Goal: Find specific fact: Find specific fact

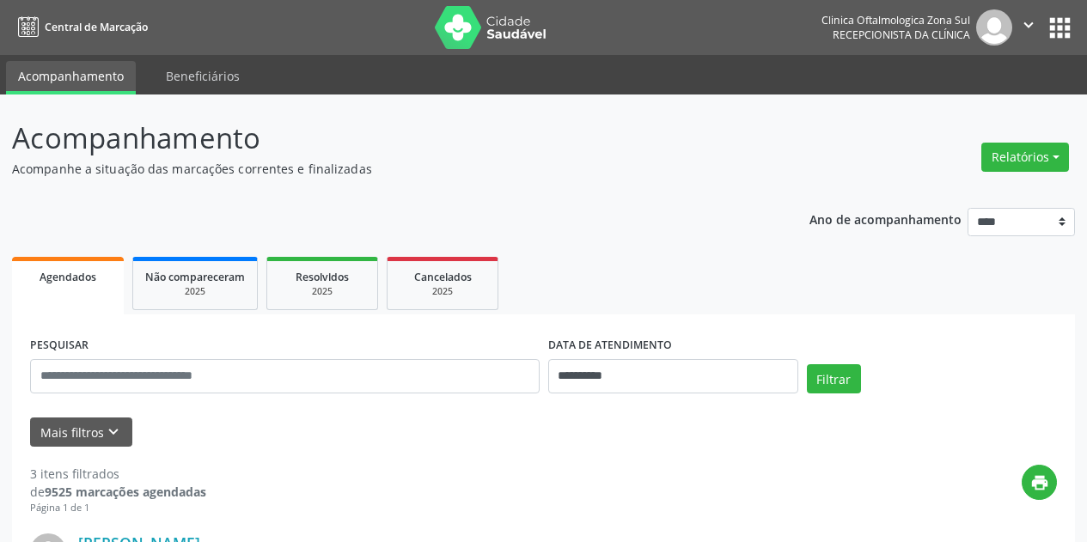
select select "*"
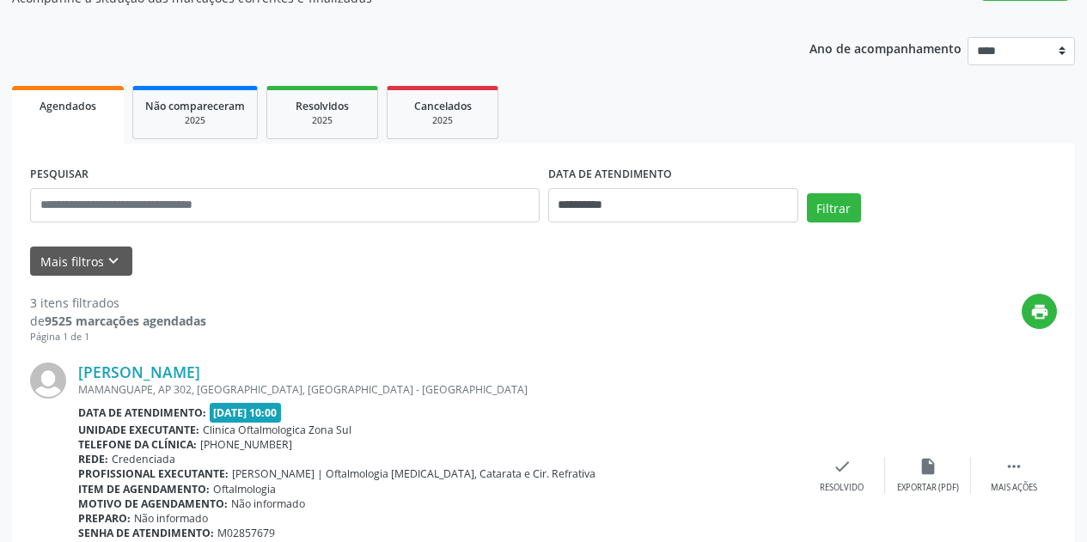
scroll to position [172, 0]
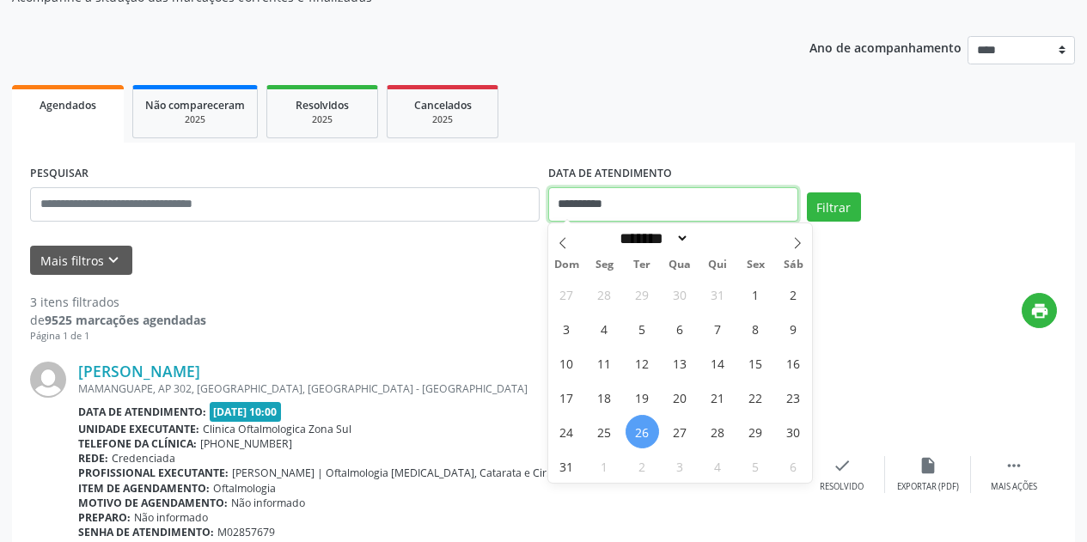
click at [717, 201] on input "**********" at bounding box center [673, 204] width 250 height 34
click at [644, 430] on span "26" at bounding box center [643, 432] width 34 height 34
type input "**********"
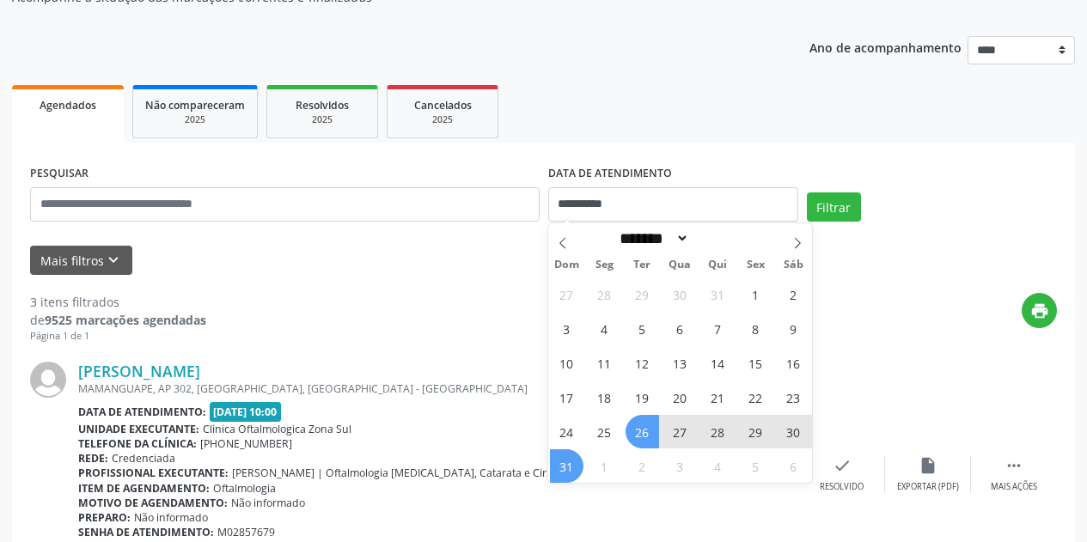
click at [574, 472] on span "31" at bounding box center [567, 466] width 34 height 34
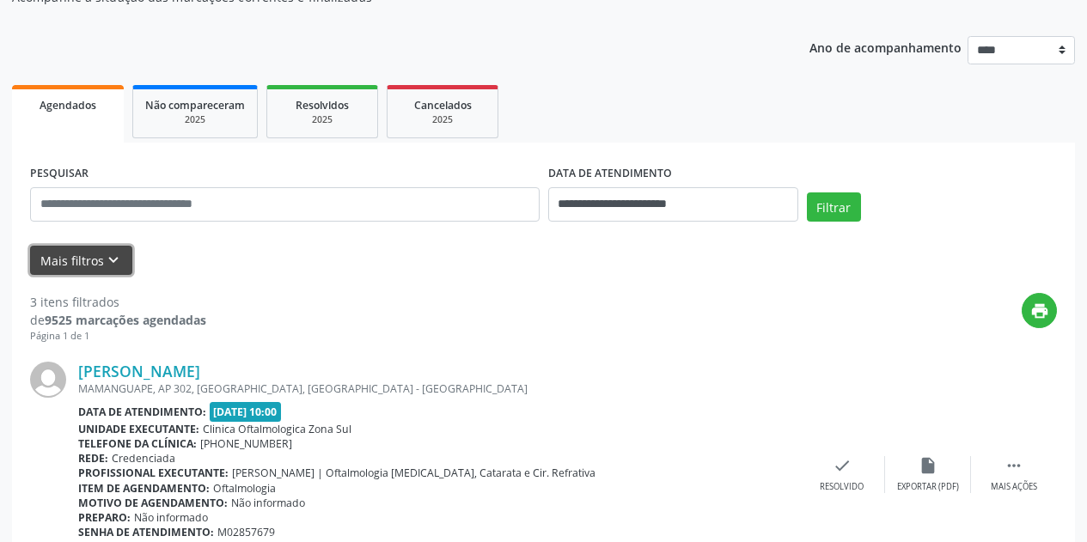
click at [104, 270] on icon "keyboard_arrow_down" at bounding box center [113, 260] width 19 height 19
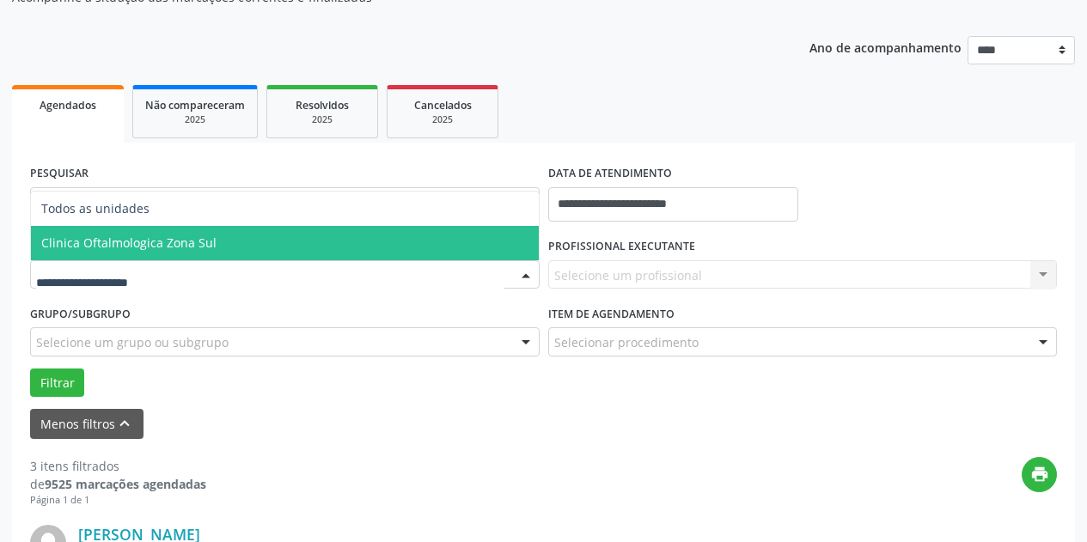
click at [198, 251] on span "Clinica Oftalmologica Zona Sul" at bounding box center [285, 243] width 508 height 34
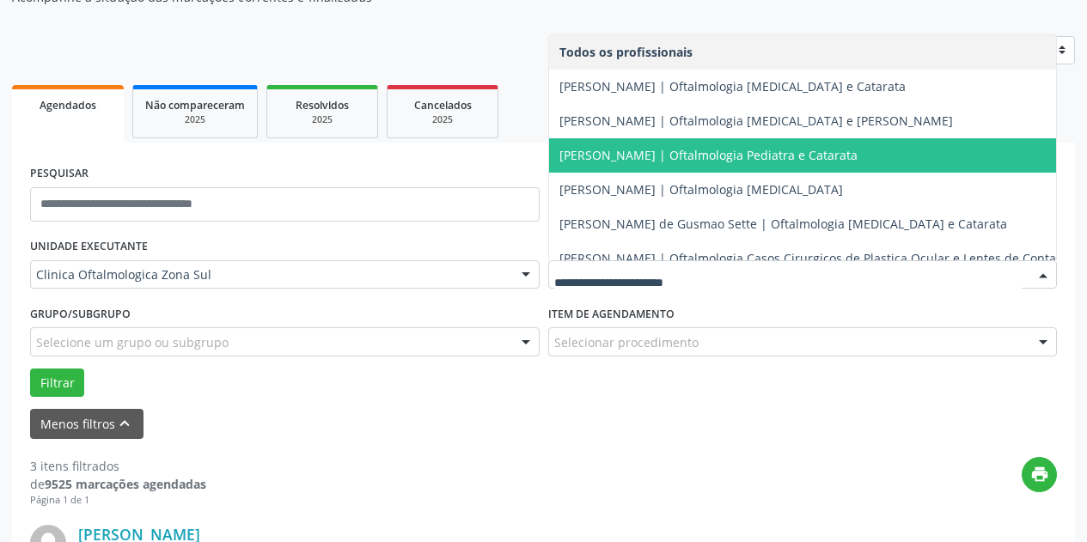
click at [678, 143] on span "[PERSON_NAME] | Oftalmologia Pediatra e Catarata" at bounding box center [813, 155] width 528 height 34
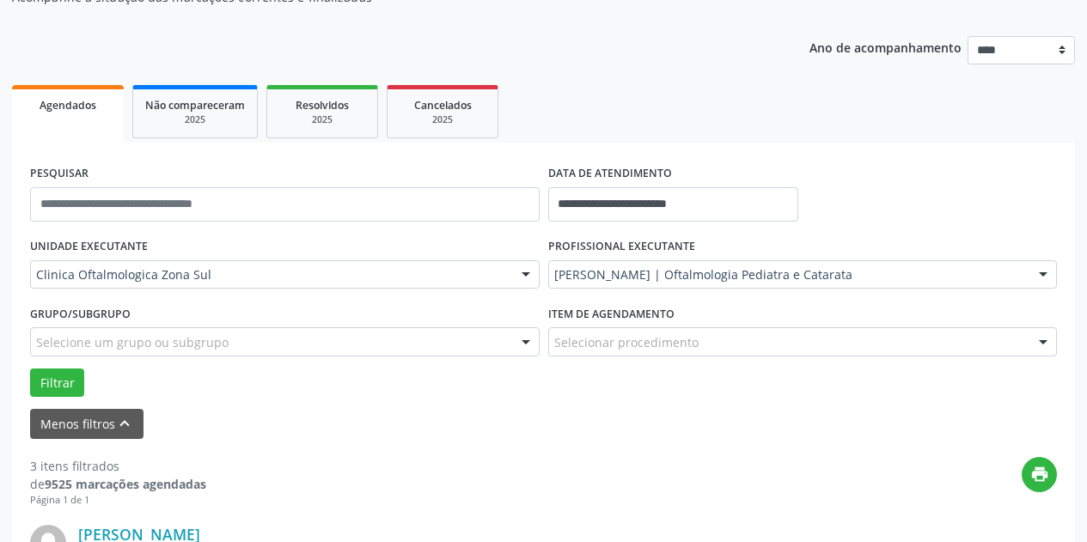
click at [411, 332] on div "Selecione um grupo ou subgrupo" at bounding box center [285, 341] width 510 height 29
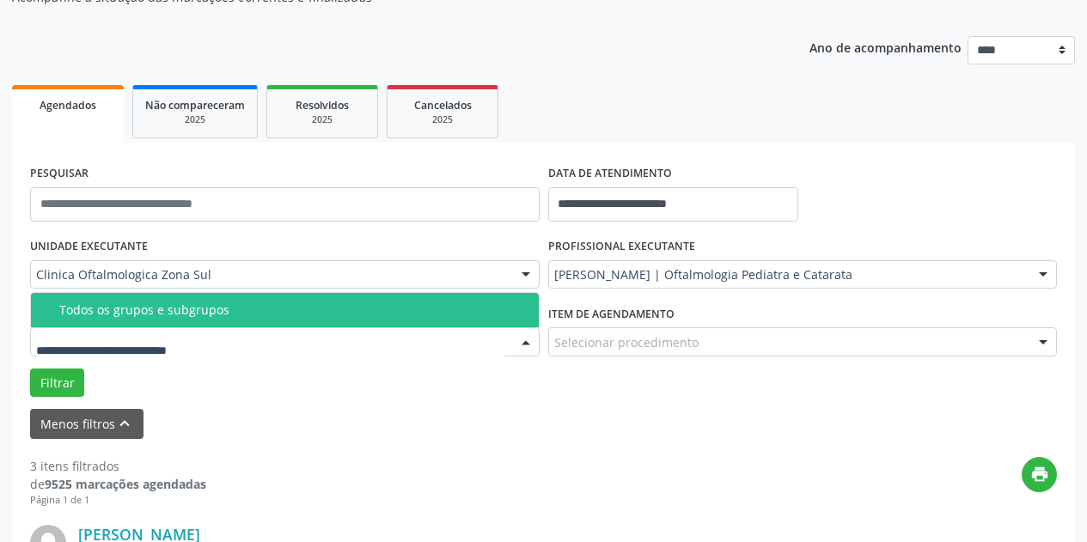
click at [413, 304] on div "Todos os grupos e subgrupos" at bounding box center [293, 310] width 469 height 14
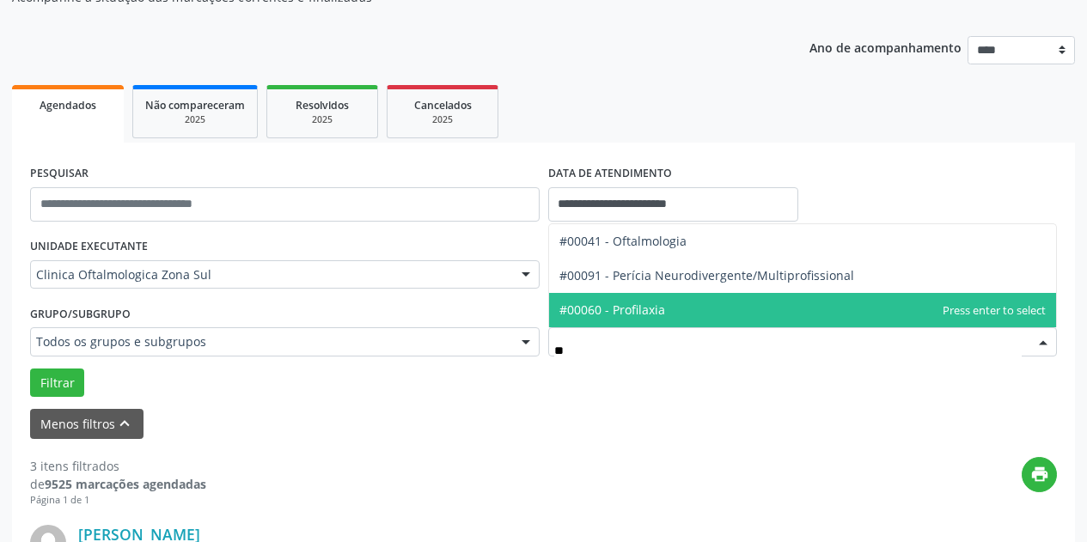
type input "***"
click at [644, 311] on span "#00041 - Oftalmologia" at bounding box center [622, 310] width 127 height 16
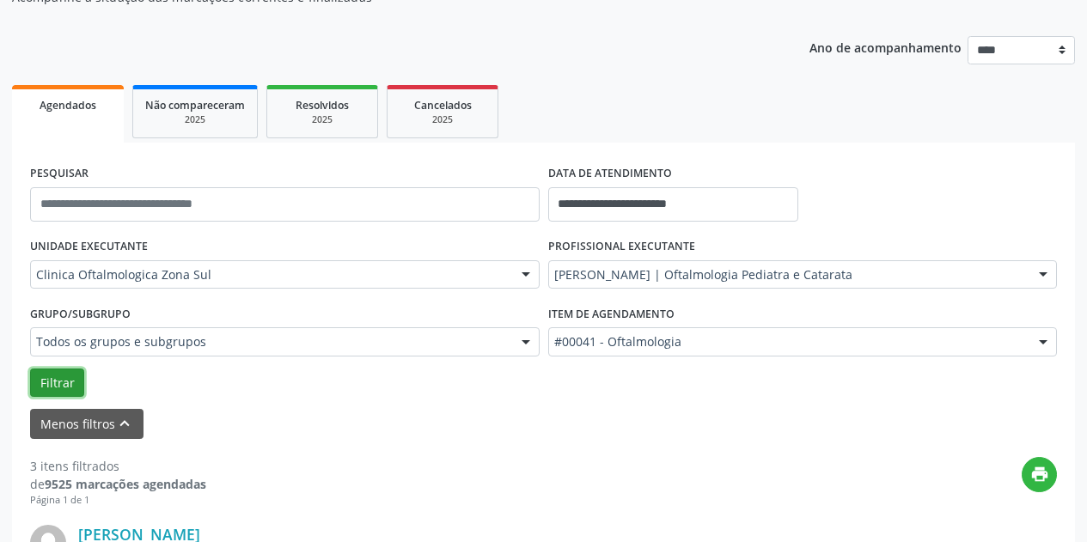
click at [49, 381] on button "Filtrar" at bounding box center [57, 383] width 54 height 29
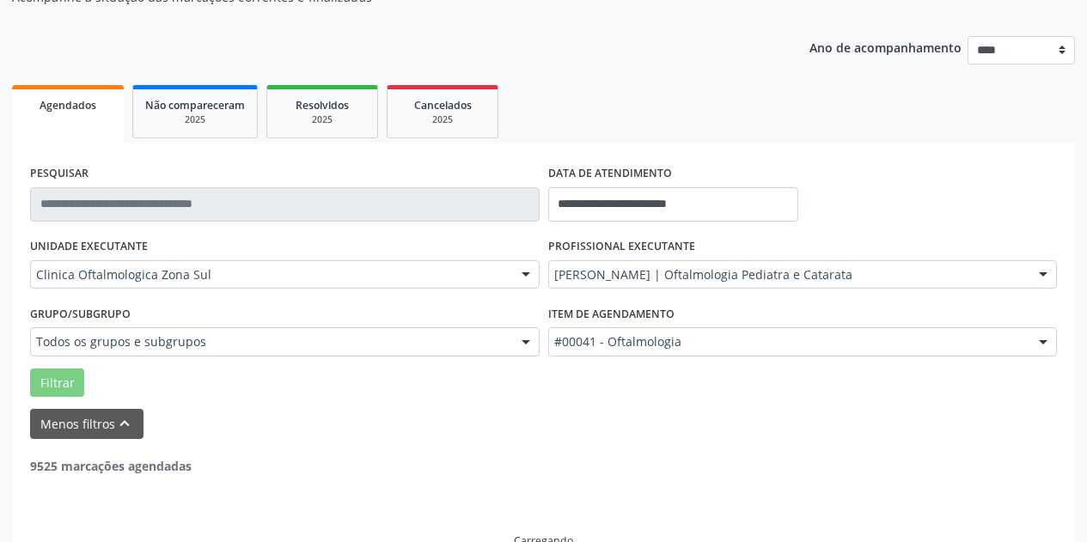
scroll to position [153, 0]
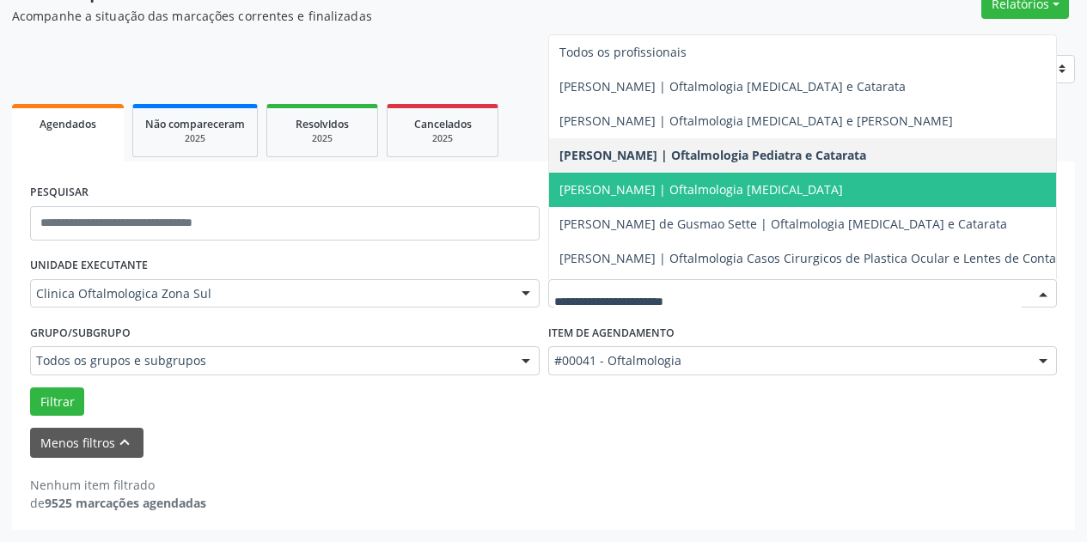
click at [814, 197] on span "[PERSON_NAME] | Oftalmologia [MEDICAL_DATA]" at bounding box center [701, 189] width 284 height 16
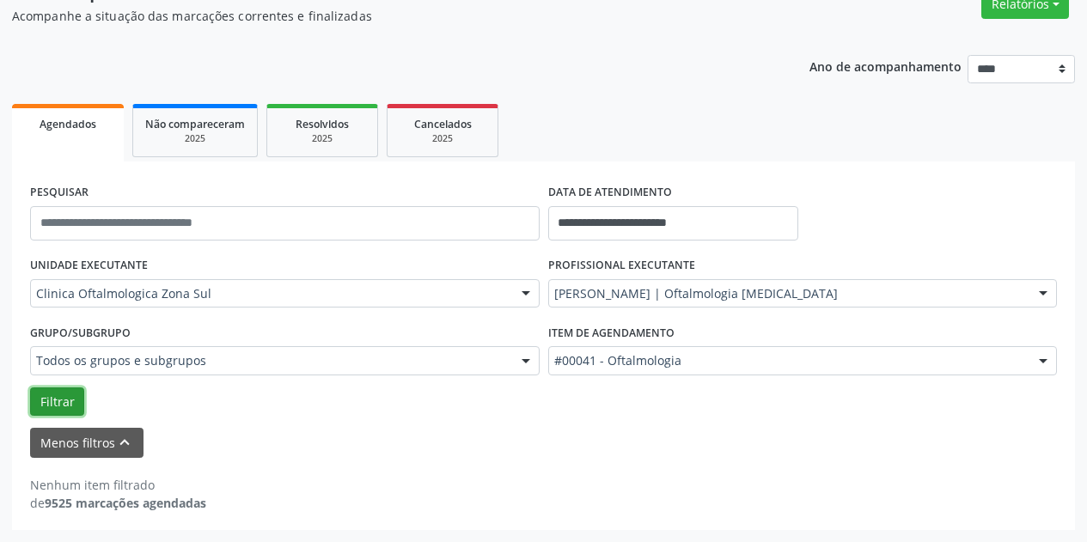
click at [79, 402] on button "Filtrar" at bounding box center [57, 402] width 54 height 29
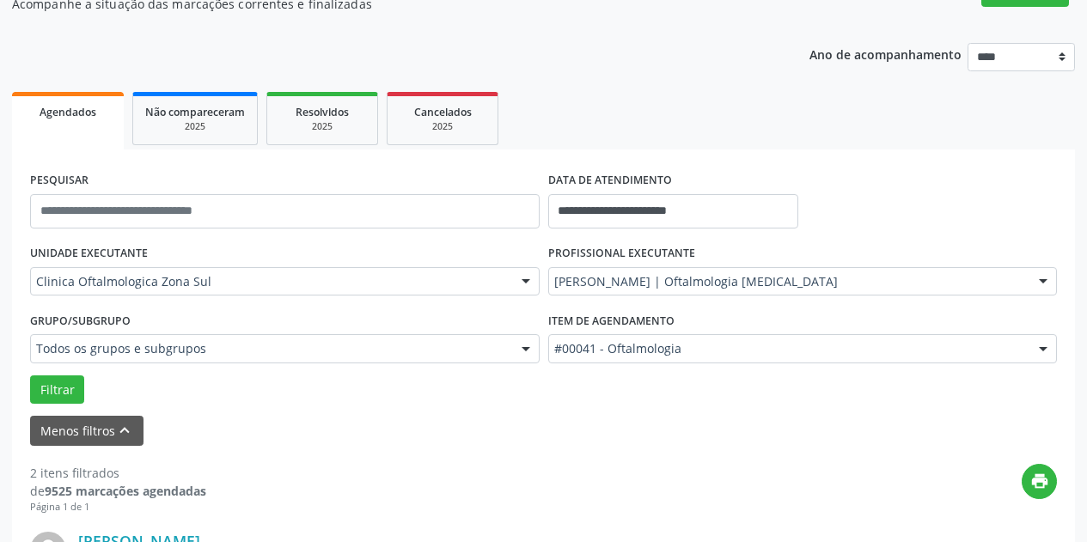
scroll to position [172, 0]
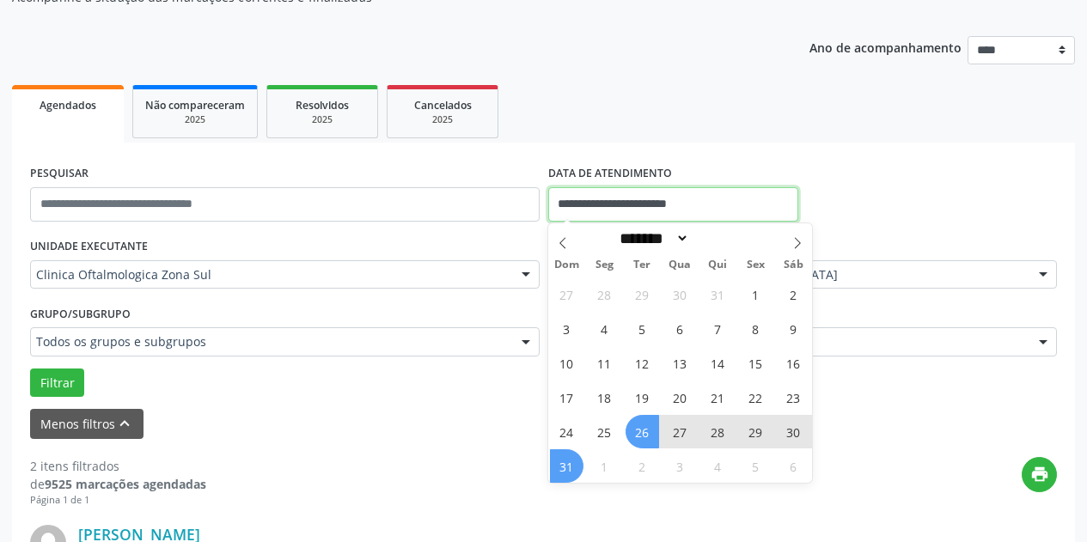
click at [730, 202] on input "**********" at bounding box center [673, 204] width 250 height 34
click at [794, 250] on span at bounding box center [797, 237] width 29 height 29
select select "*"
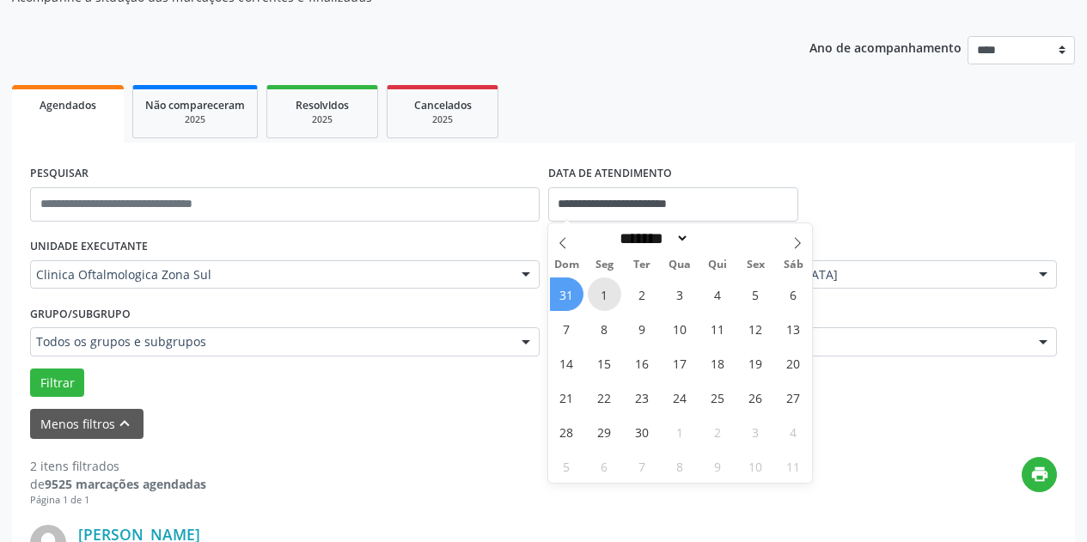
click at [601, 294] on span "1" at bounding box center [605, 295] width 34 height 34
type input "**********"
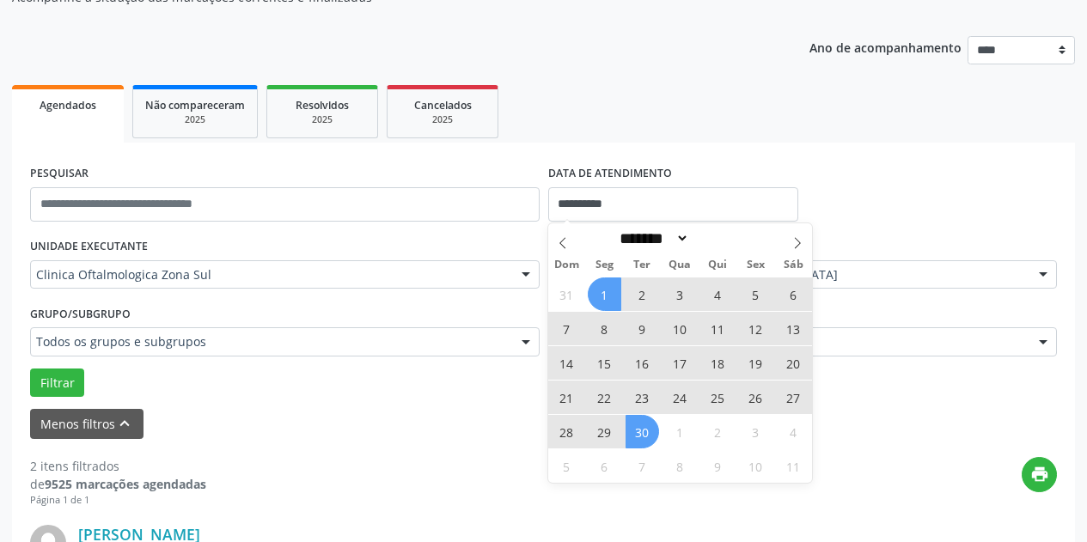
click at [642, 435] on span "30" at bounding box center [643, 432] width 34 height 34
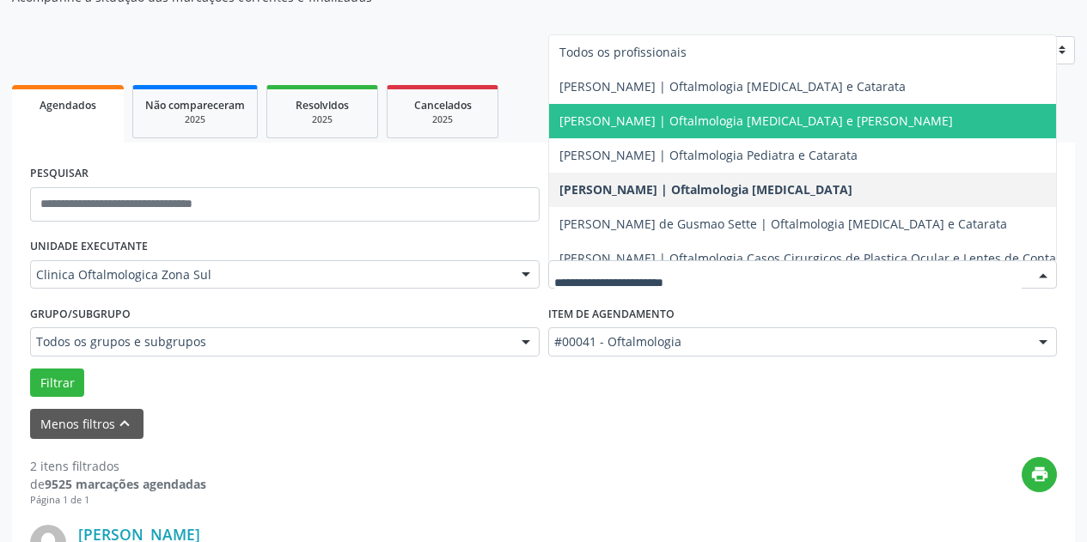
click at [674, 125] on span "[PERSON_NAME] | Oftalmologia [MEDICAL_DATA] e [PERSON_NAME]" at bounding box center [756, 121] width 394 height 16
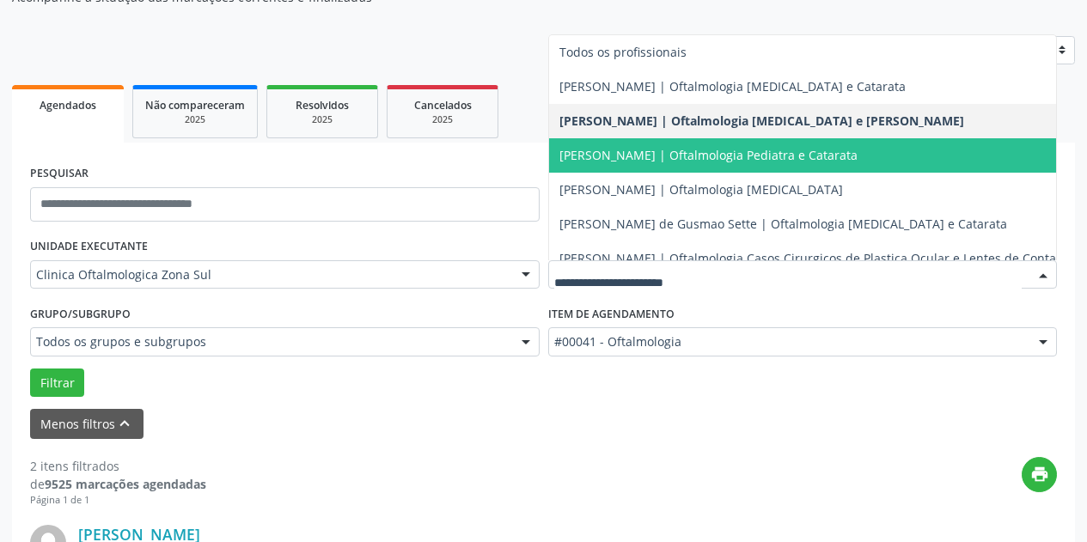
click at [683, 165] on span "[PERSON_NAME] | Oftalmologia Pediatra e Catarata" at bounding box center [813, 155] width 528 height 34
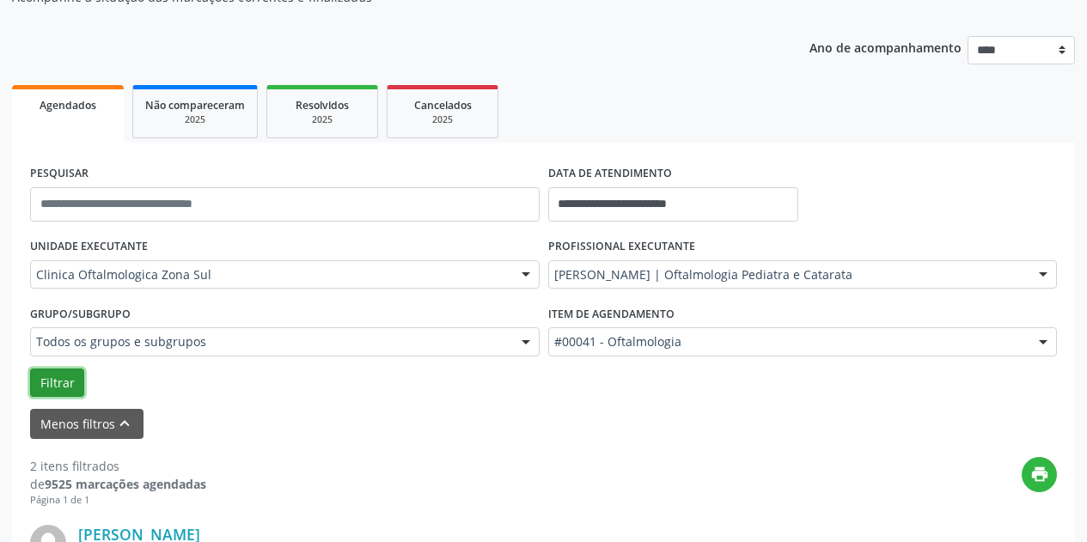
click at [73, 380] on button "Filtrar" at bounding box center [57, 383] width 54 height 29
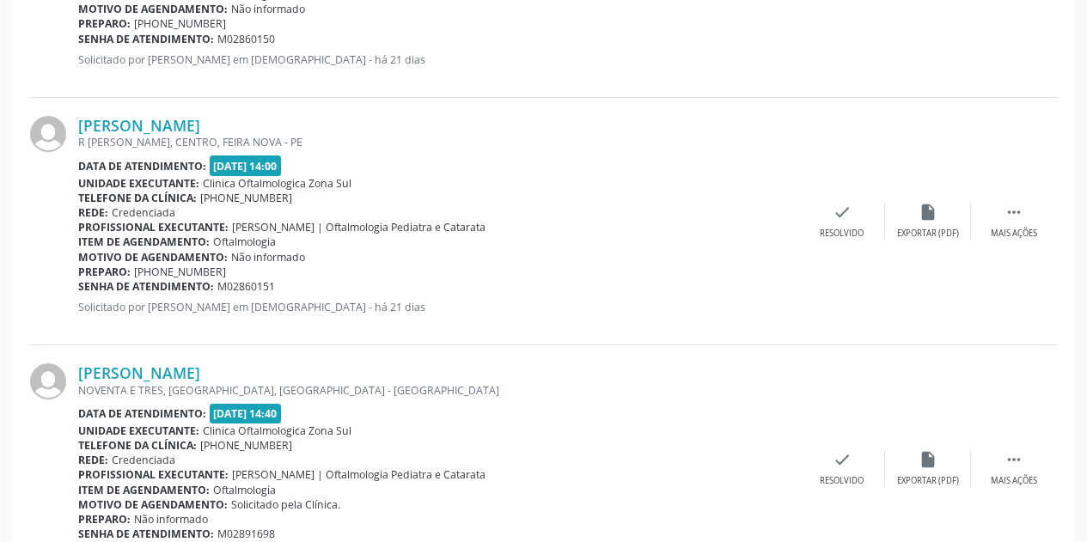
scroll to position [1117, 0]
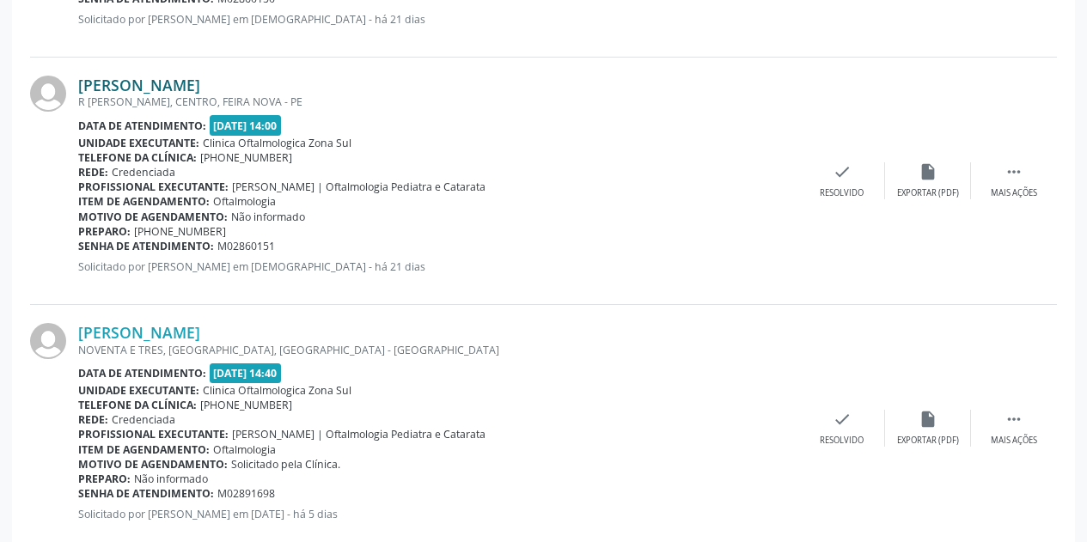
click at [174, 84] on link "[PERSON_NAME]" at bounding box center [139, 85] width 122 height 19
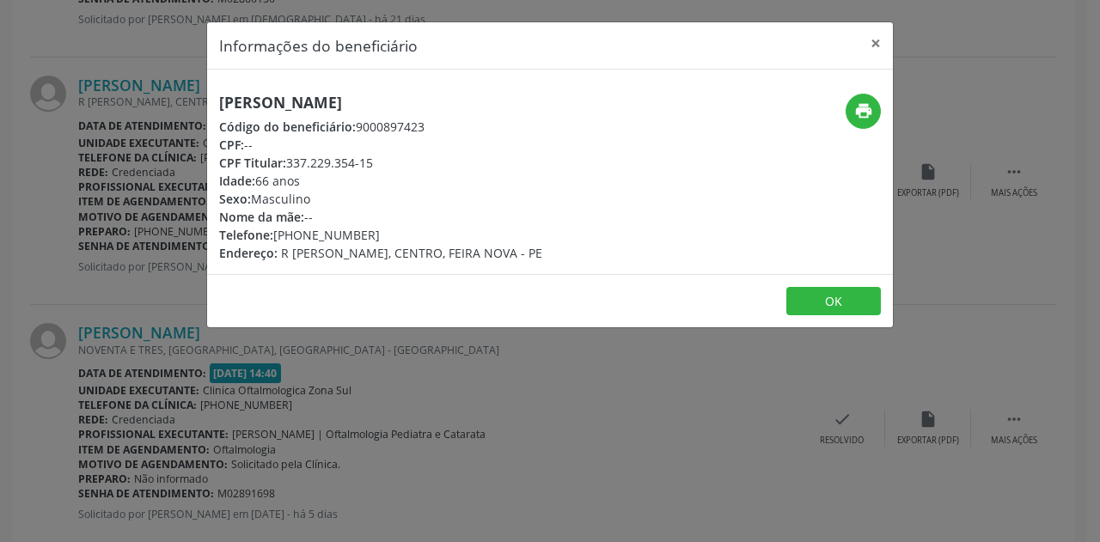
drag, startPoint x: 391, startPoint y: 100, endPoint x: 215, endPoint y: 107, distance: 176.3
click at [215, 107] on div "[PERSON_NAME] Código do beneficiário: 9000897423 CPF: -- CPF Titular: 337.229.3…" at bounding box center [435, 178] width 457 height 168
copy h5 "[PERSON_NAME]"
click at [876, 42] on button "×" at bounding box center [875, 43] width 34 height 42
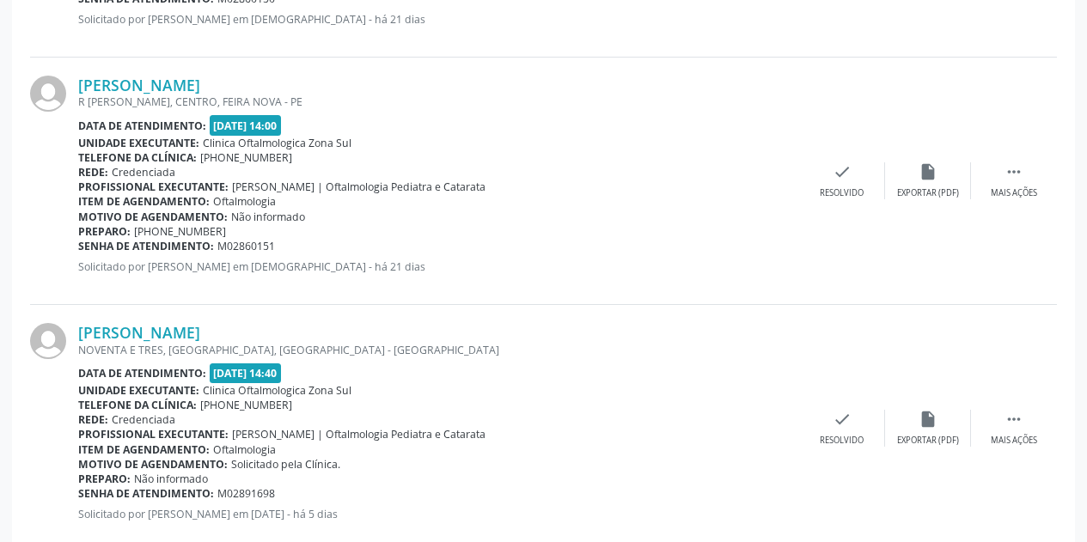
drag, startPoint x: 290, startPoint y: 245, endPoint x: 80, endPoint y: 246, distance: 210.5
click at [80, 246] on div "Senha de atendimento: M02860151" at bounding box center [438, 246] width 721 height 15
copy div "Senha de atendimento: M02860151"
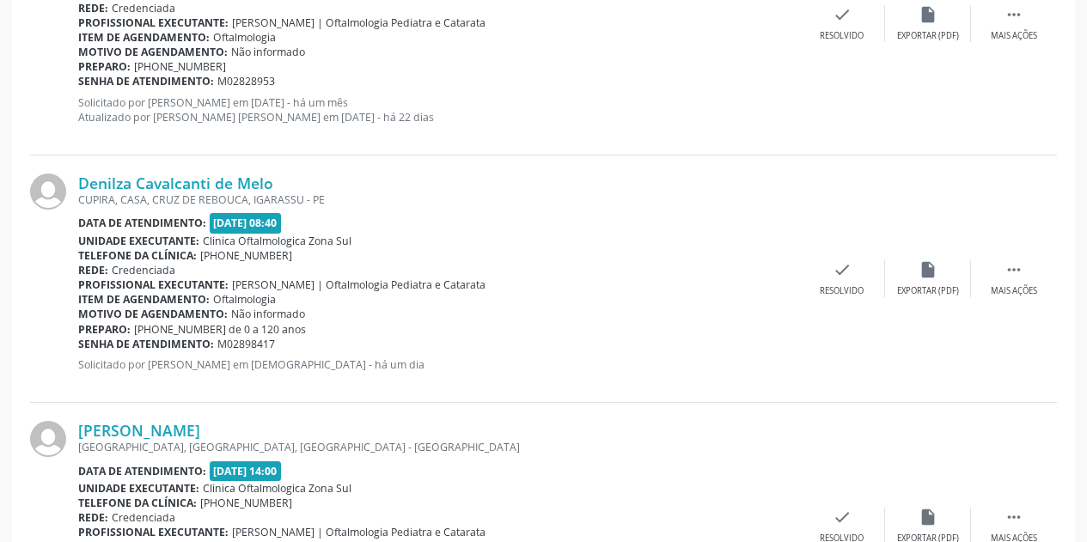
scroll to position [1804, 0]
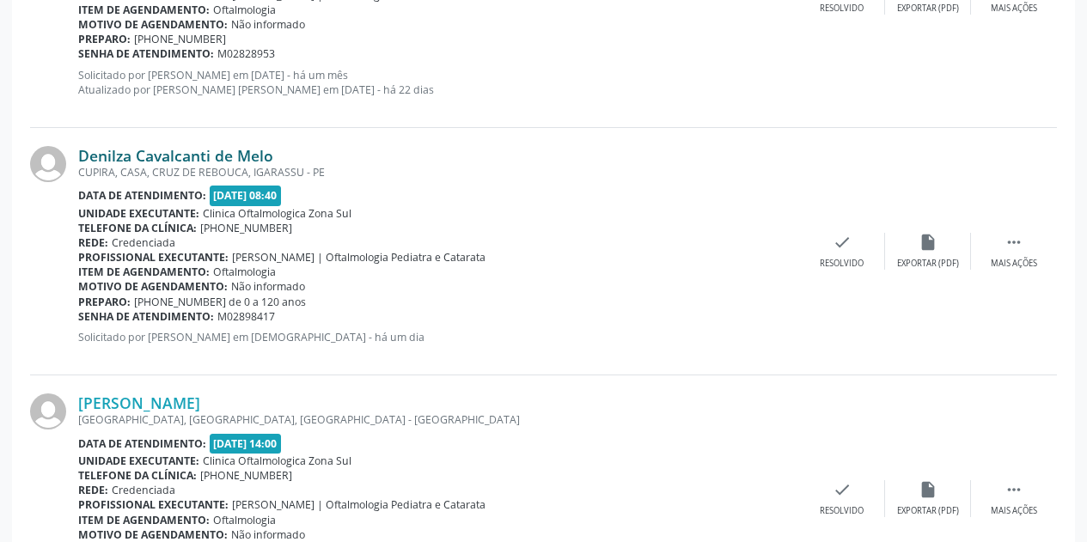
click at [198, 154] on link "Denilza Cavalcanti de Melo" at bounding box center [175, 155] width 195 height 19
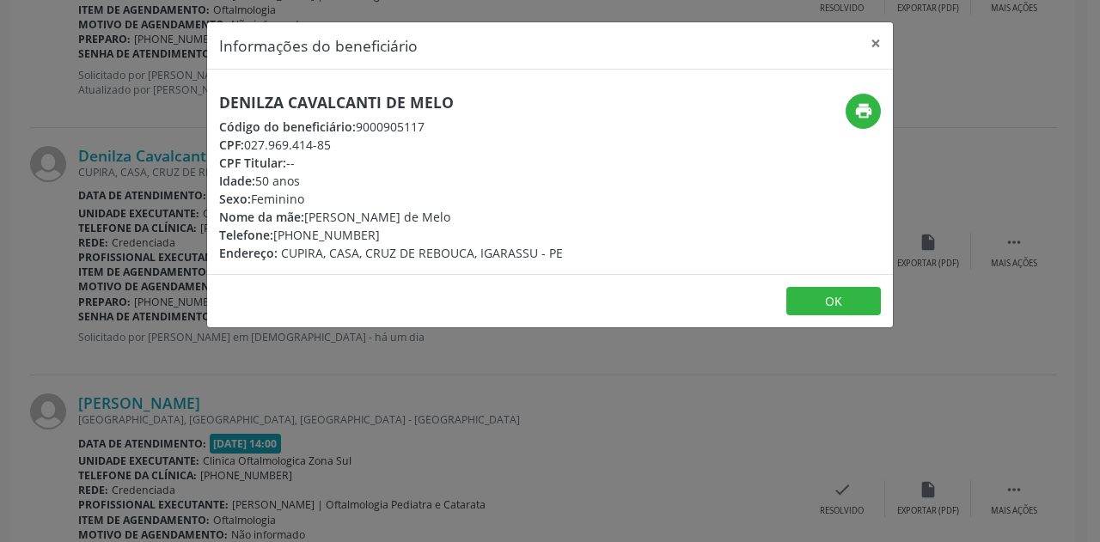
drag, startPoint x: 464, startPoint y: 98, endPoint x: 222, endPoint y: 108, distance: 242.5
click at [222, 108] on h5 "Denilza Cavalcanti de Melo" at bounding box center [391, 103] width 344 height 18
copy h5 "Denilza Cavalcanti de Melo"
click at [874, 39] on button "×" at bounding box center [875, 43] width 34 height 42
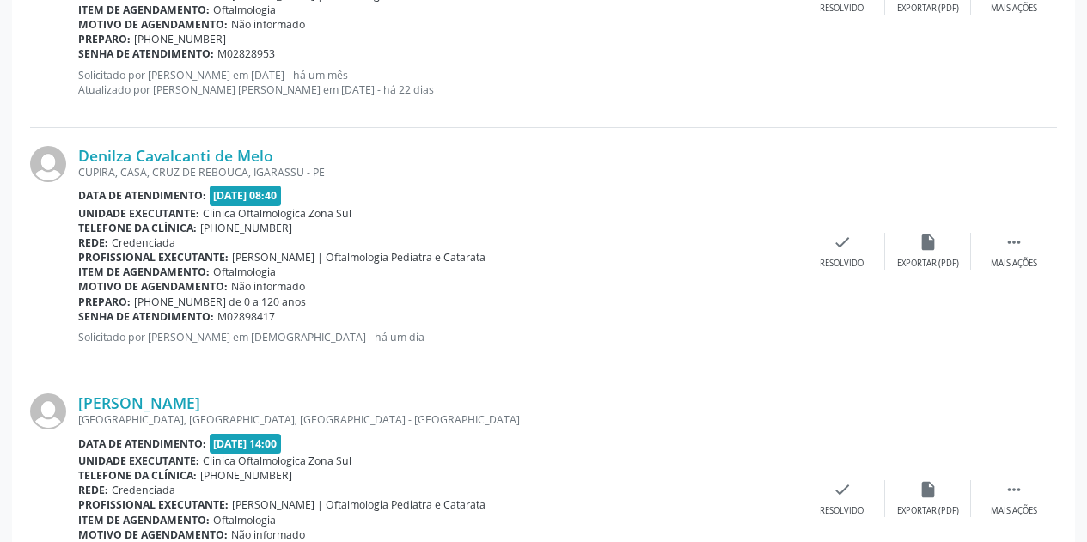
drag, startPoint x: 276, startPoint y: 319, endPoint x: 78, endPoint y: 321, distance: 197.6
click at [78, 321] on div "Senha de atendimento: M02898417" at bounding box center [438, 316] width 721 height 15
copy div "Senha de atendimento: M02898417"
click at [167, 152] on link "Denilza Cavalcanti de Melo" at bounding box center [175, 155] width 195 height 19
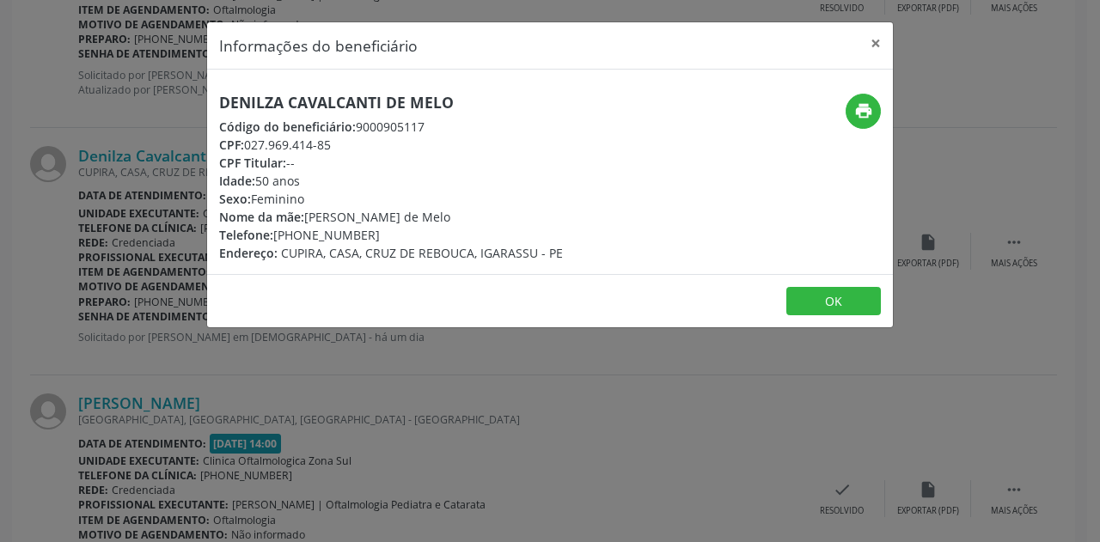
drag, startPoint x: 473, startPoint y: 217, endPoint x: 306, endPoint y: 220, distance: 166.7
click at [306, 220] on div "Nome da mãe: [PERSON_NAME]" at bounding box center [391, 217] width 344 height 18
copy div "[PERSON_NAME] de Melo"
click at [878, 40] on button "×" at bounding box center [875, 43] width 34 height 42
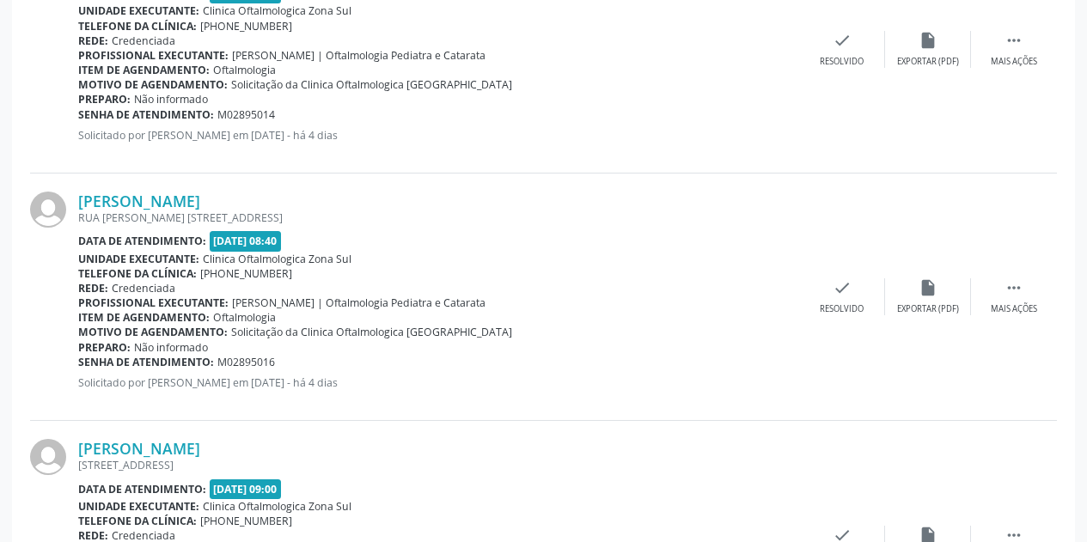
scroll to position [2664, 0]
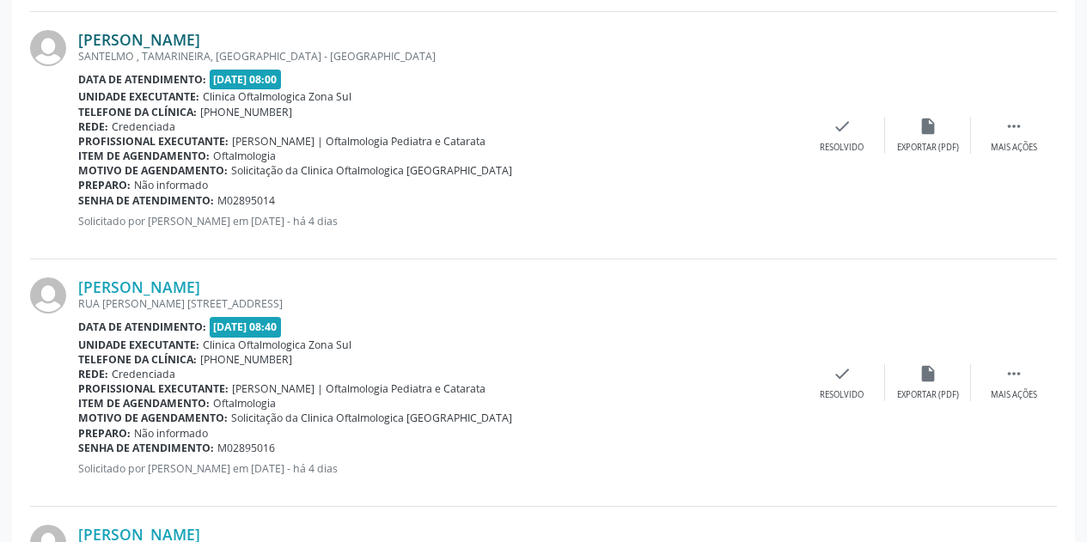
click at [180, 30] on link "[PERSON_NAME]" at bounding box center [139, 39] width 122 height 19
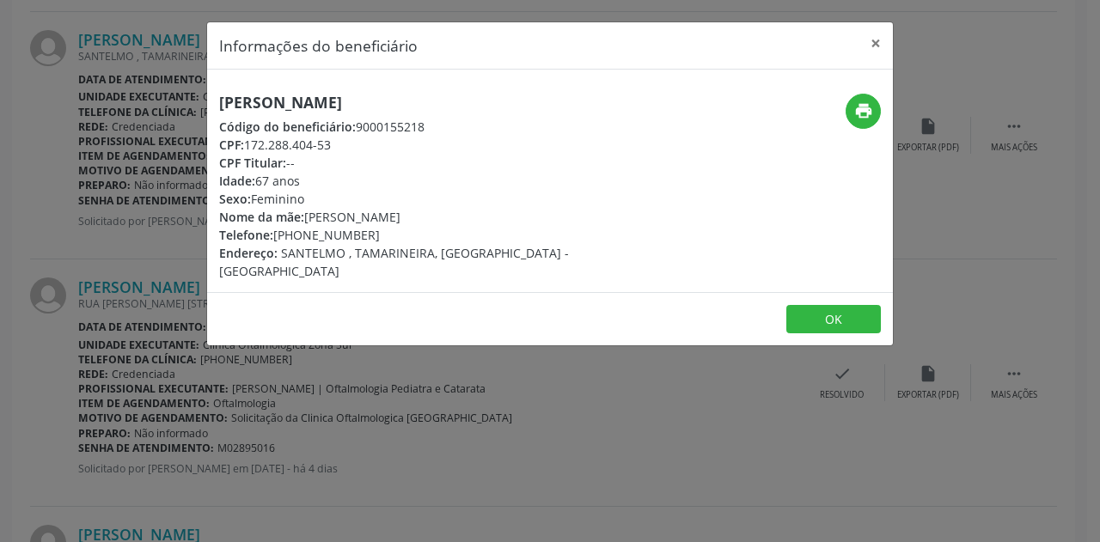
drag, startPoint x: 374, startPoint y: 237, endPoint x: 302, endPoint y: 236, distance: 72.2
click at [302, 236] on div "Telefone: [PHONE_NUMBER]" at bounding box center [435, 235] width 433 height 18
copy div "98543-5544"
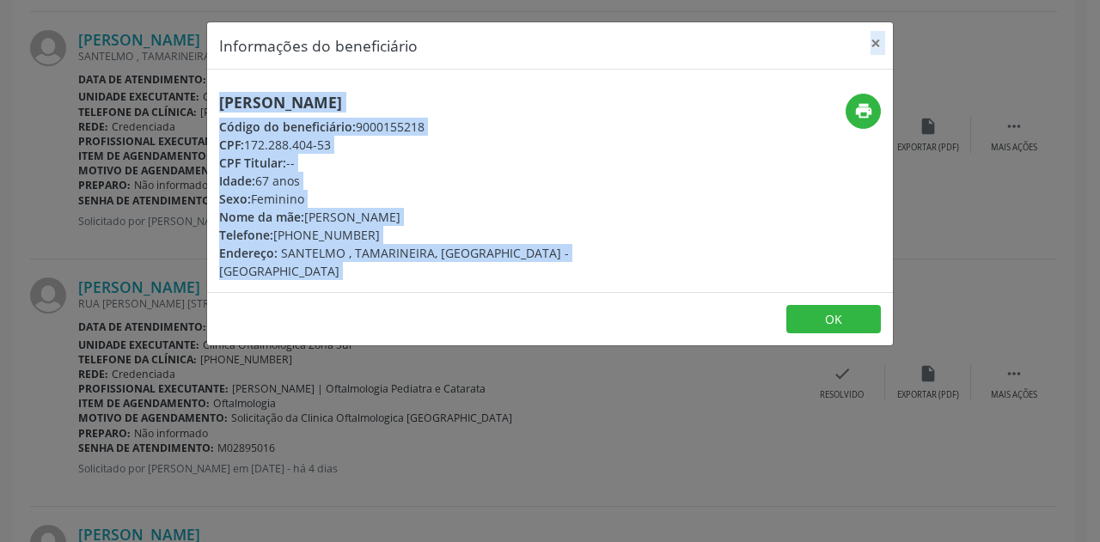
drag, startPoint x: 522, startPoint y: 40, endPoint x: 678, endPoint y: 113, distance: 173.0
click at [664, 136] on div "Informações do beneficiário × [PERSON_NAME] Código do beneficiário: 9000155218 …" at bounding box center [549, 184] width 687 height 326
click at [744, 71] on div "[PERSON_NAME] Código do beneficiário: 9000155218 CPF: 172.288.404-53 CPF Titula…" at bounding box center [550, 181] width 686 height 223
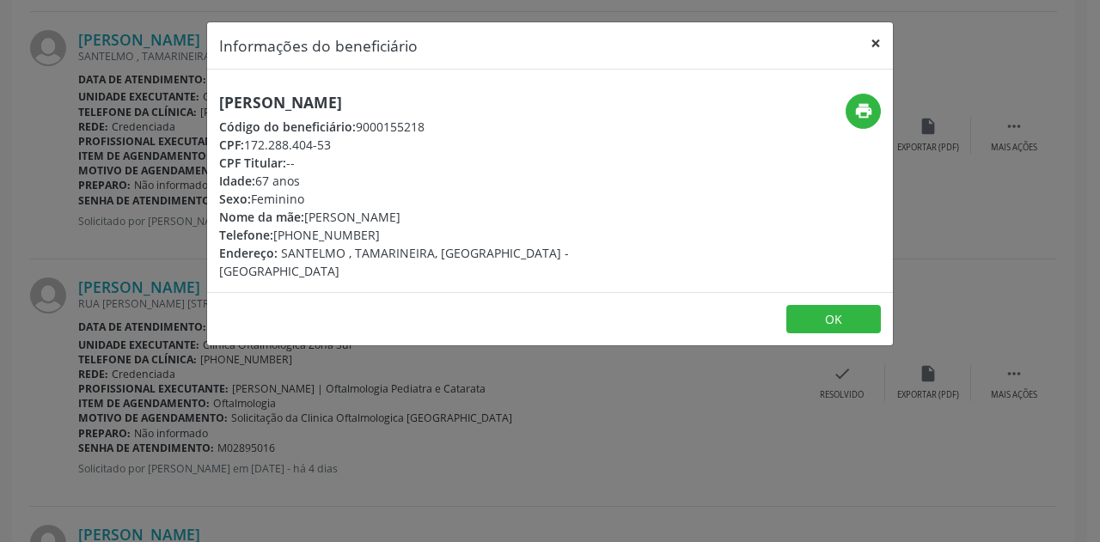
click at [876, 43] on button "×" at bounding box center [875, 43] width 34 height 42
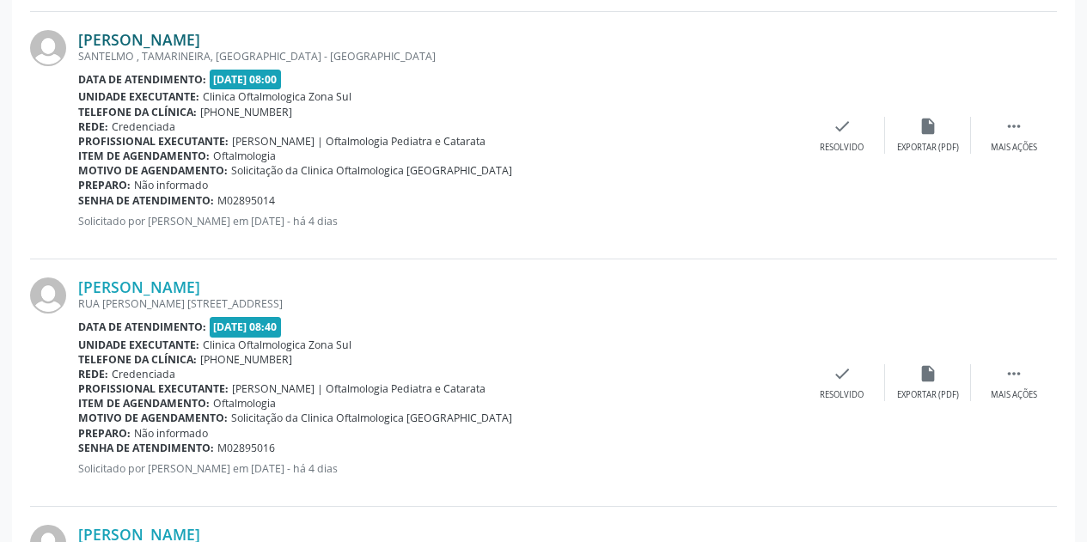
click at [200, 35] on link "[PERSON_NAME]" at bounding box center [139, 39] width 122 height 19
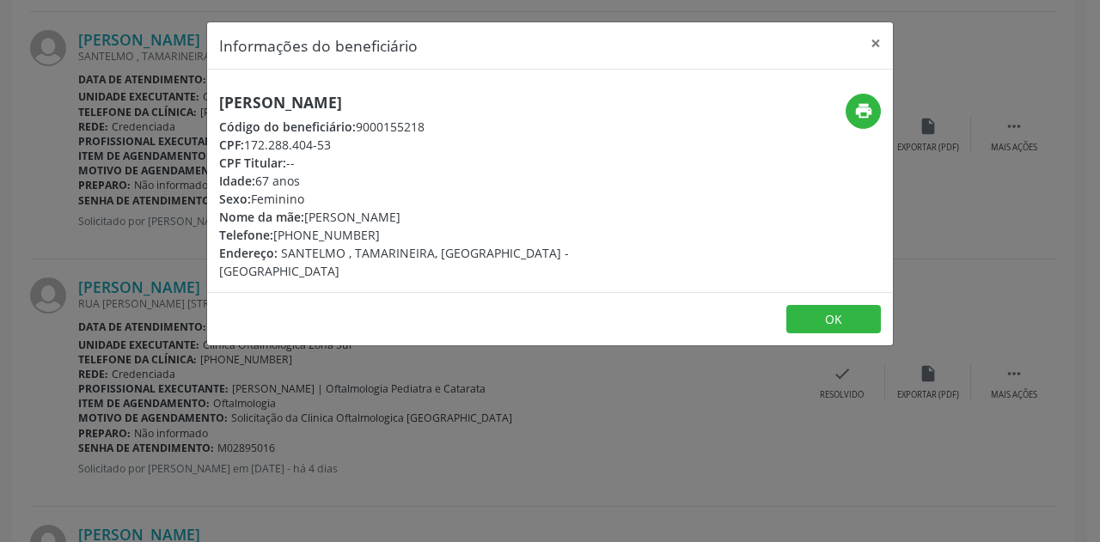
drag, startPoint x: 426, startPoint y: 107, endPoint x: 217, endPoint y: 109, distance: 209.7
click at [217, 109] on div "[PERSON_NAME] Código do beneficiário: 9000155218 CPF: 172.288.404-53 CPF Titula…" at bounding box center [435, 187] width 457 height 186
copy h5 "[PERSON_NAME]"
click at [876, 39] on button "×" at bounding box center [875, 43] width 34 height 42
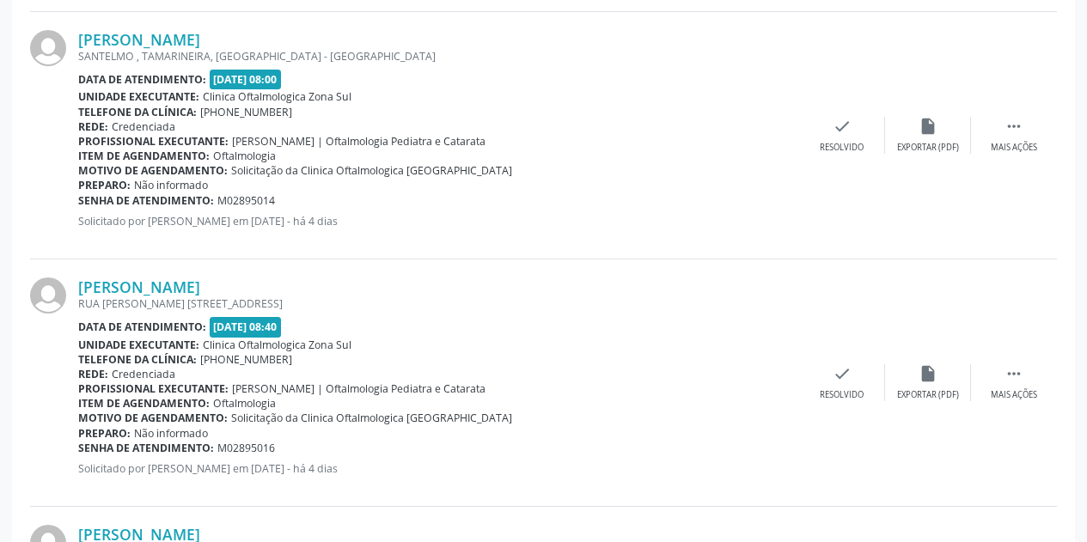
drag, startPoint x: 278, startPoint y: 203, endPoint x: 78, endPoint y: 202, distance: 199.3
click at [78, 202] on div "Senha de atendimento: M02895014" at bounding box center [438, 200] width 721 height 15
copy div "Senha de atendimento: M02895014"
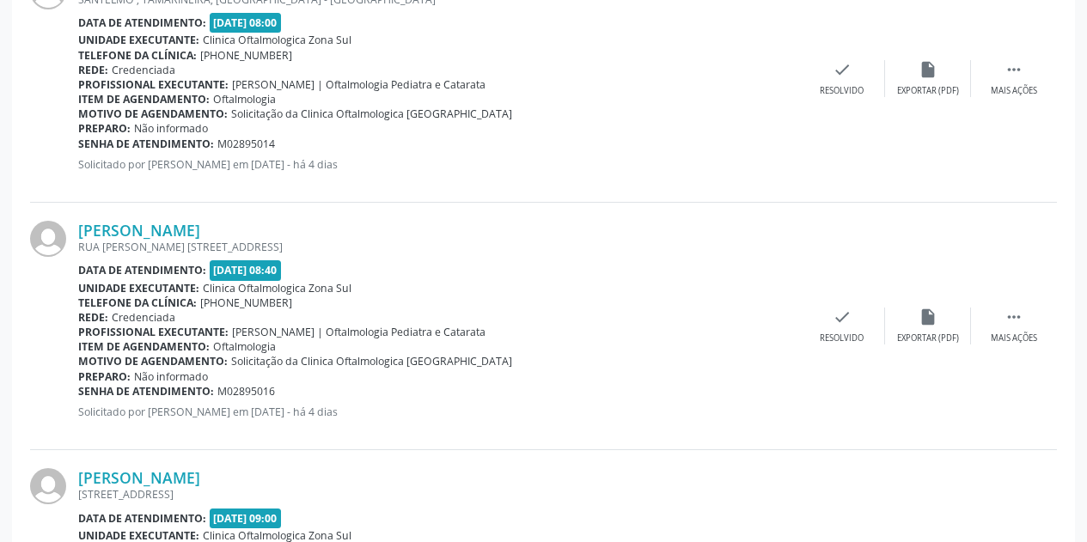
scroll to position [2750, 0]
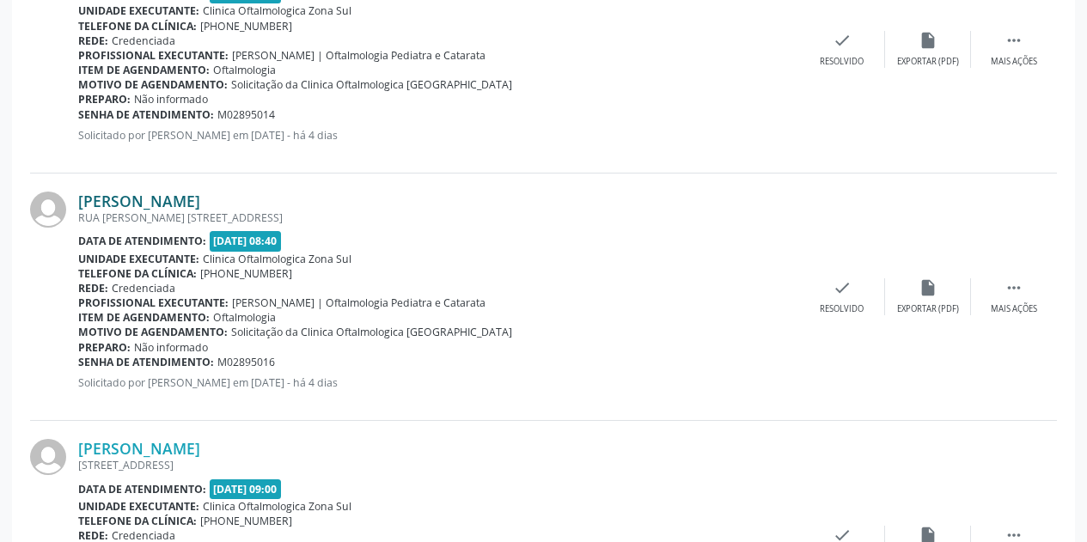
click at [160, 198] on link "[PERSON_NAME]" at bounding box center [139, 201] width 122 height 19
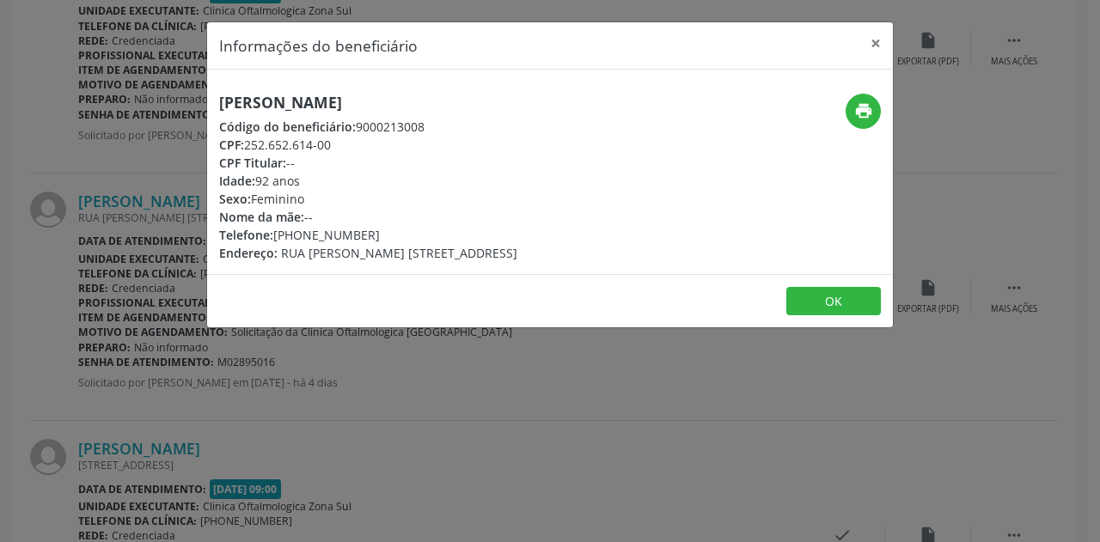
drag, startPoint x: 376, startPoint y: 237, endPoint x: 297, endPoint y: 235, distance: 79.1
click at [297, 235] on div "Telefone: [PHONE_NUMBER]" at bounding box center [368, 235] width 298 height 18
copy div "98543-5544"
click at [1004, 137] on div "Informações do beneficiário × [PERSON_NAME] Código do beneficiário: 9000213008 …" at bounding box center [550, 271] width 1100 height 542
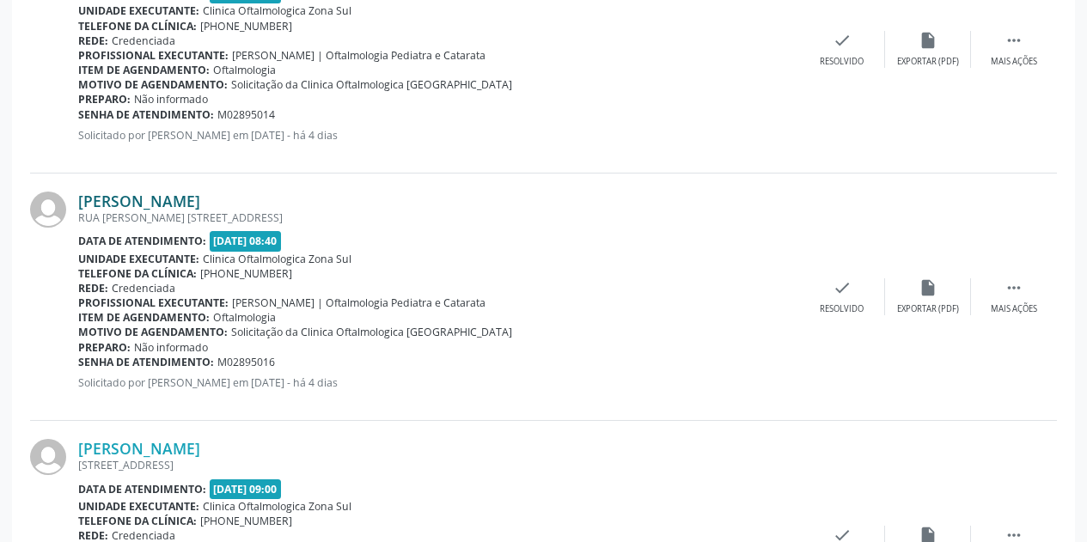
click at [159, 196] on link "[PERSON_NAME]" at bounding box center [139, 201] width 122 height 19
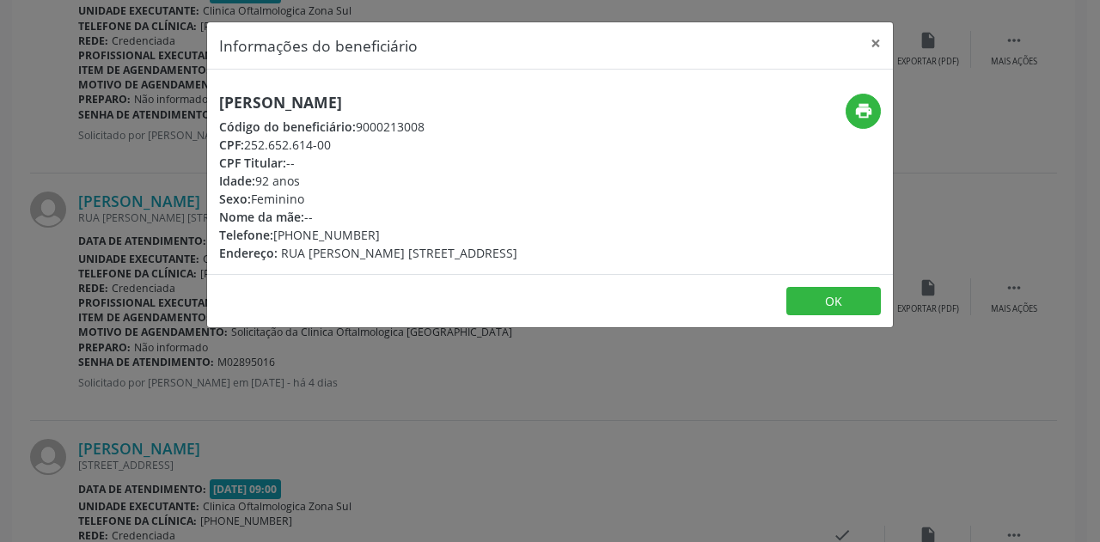
drag, startPoint x: 438, startPoint y: 101, endPoint x: 217, endPoint y: 101, distance: 221.7
click at [217, 101] on div "[PERSON_NAME] Código do beneficiário: 9000213008 CPF: 252.652.614-00 CPF Titula…" at bounding box center [435, 178] width 457 height 168
copy h5 "[PERSON_NAME]"
click at [877, 40] on button "×" at bounding box center [875, 43] width 34 height 42
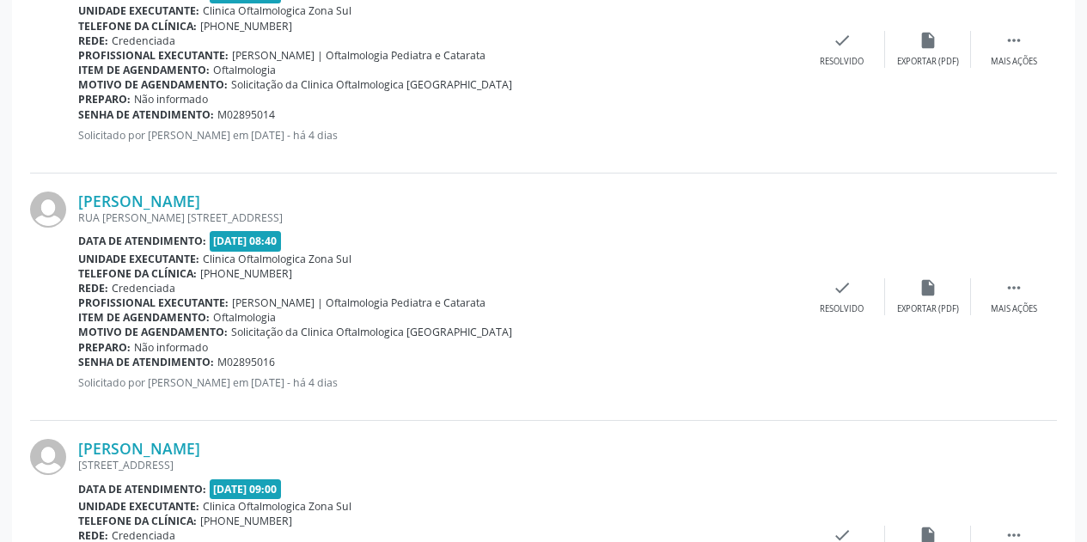
drag, startPoint x: 282, startPoint y: 364, endPoint x: 78, endPoint y: 365, distance: 203.6
click at [78, 365] on div "Senha de atendimento: M02895016" at bounding box center [438, 362] width 721 height 15
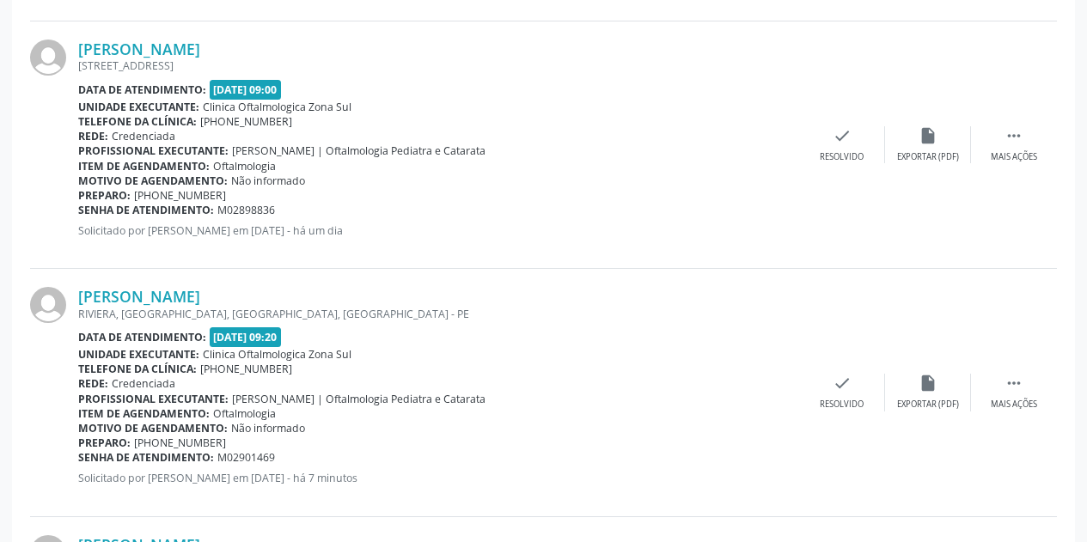
scroll to position [3179, 0]
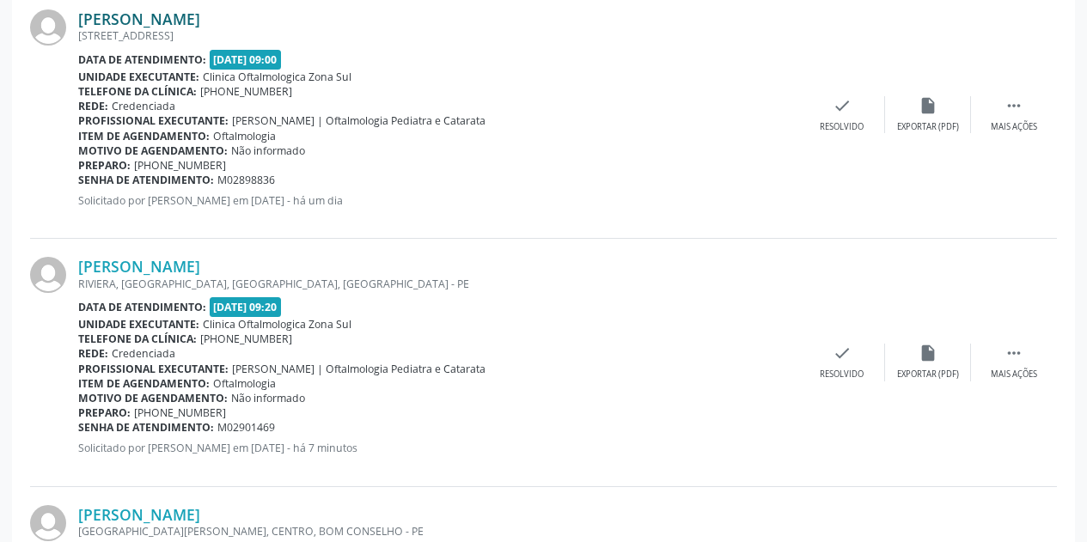
click at [200, 16] on link "[PERSON_NAME]" at bounding box center [139, 18] width 122 height 19
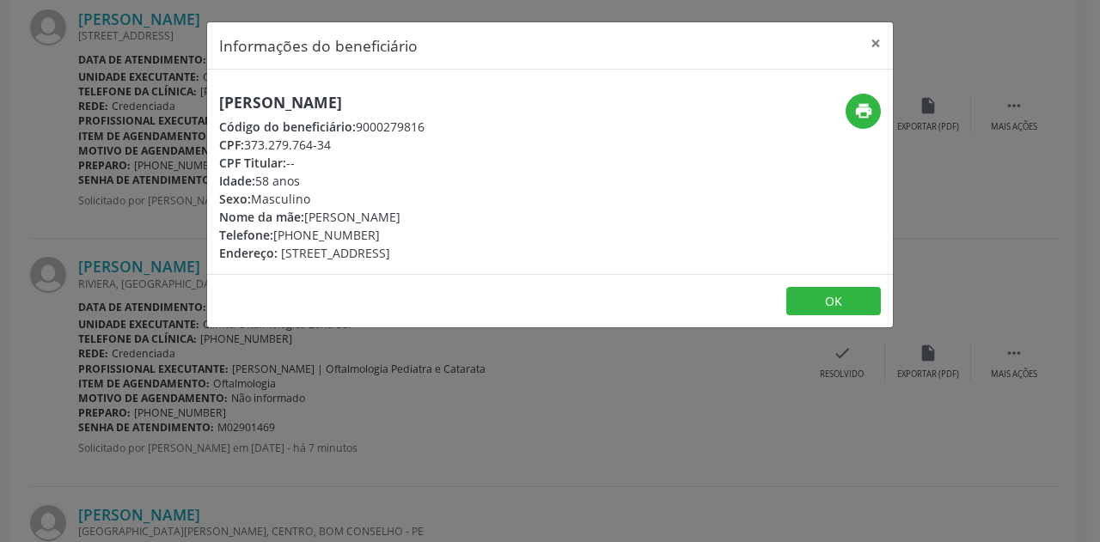
drag, startPoint x: 479, startPoint y: 100, endPoint x: 217, endPoint y: 101, distance: 262.9
click at [217, 101] on div "[PERSON_NAME] Código do beneficiário: 9000279816 CPF: 373.279.764-34 CPF Titula…" at bounding box center [435, 178] width 457 height 168
click at [876, 47] on button "×" at bounding box center [875, 43] width 34 height 42
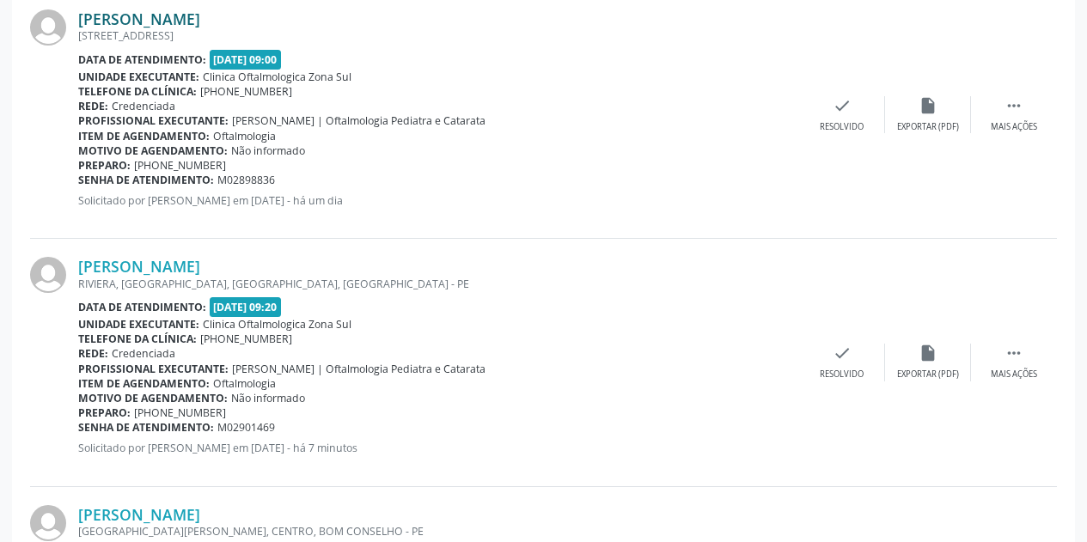
click at [200, 16] on link "[PERSON_NAME]" at bounding box center [139, 18] width 122 height 19
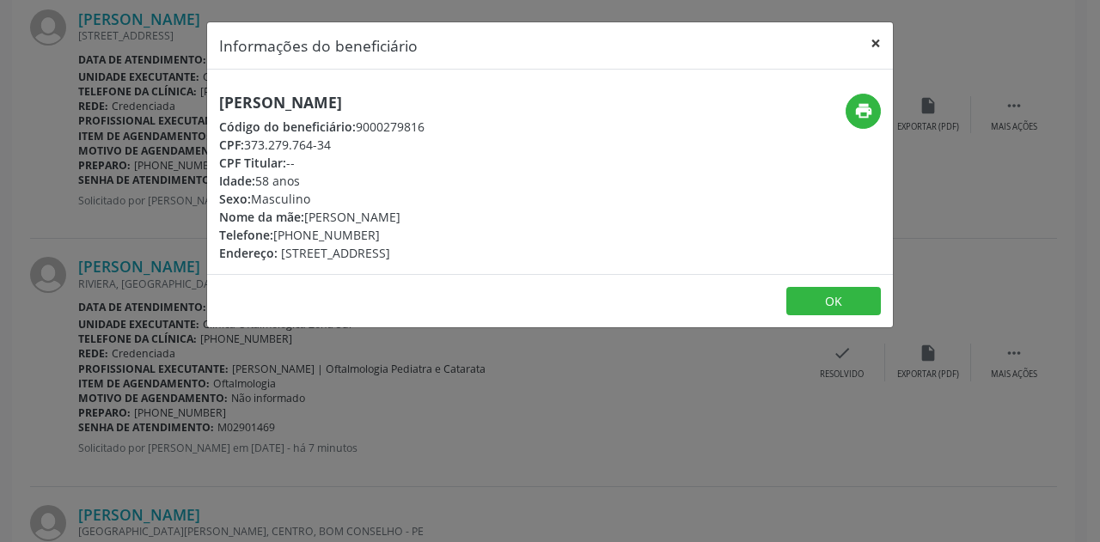
click at [882, 41] on button "×" at bounding box center [875, 43] width 34 height 42
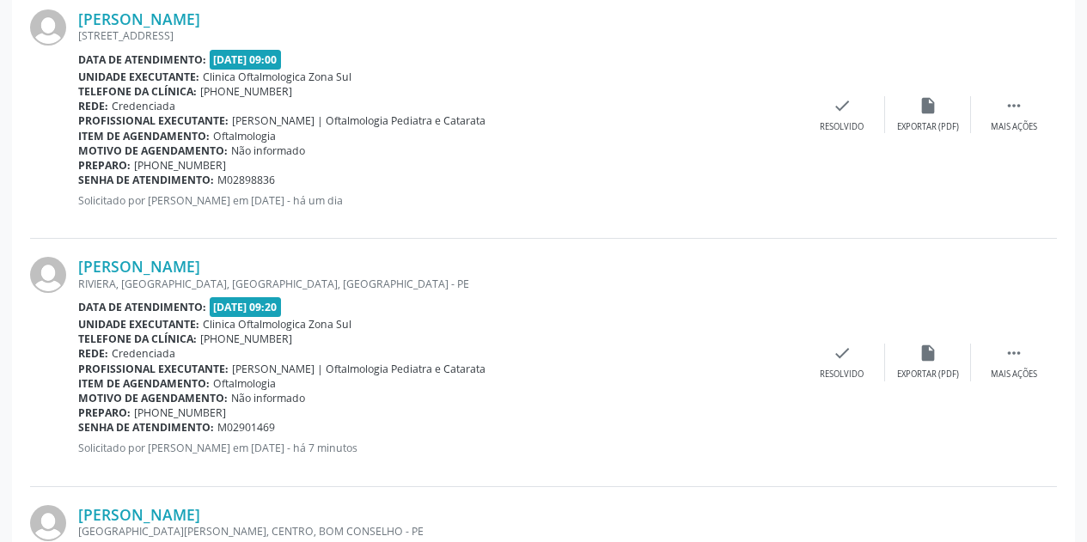
drag, startPoint x: 276, startPoint y: 178, endPoint x: 81, endPoint y: 179, distance: 195.1
click at [81, 179] on div "Senha de atendimento: M02898836" at bounding box center [438, 180] width 721 height 15
click at [144, 13] on link "[PERSON_NAME]" at bounding box center [139, 18] width 122 height 19
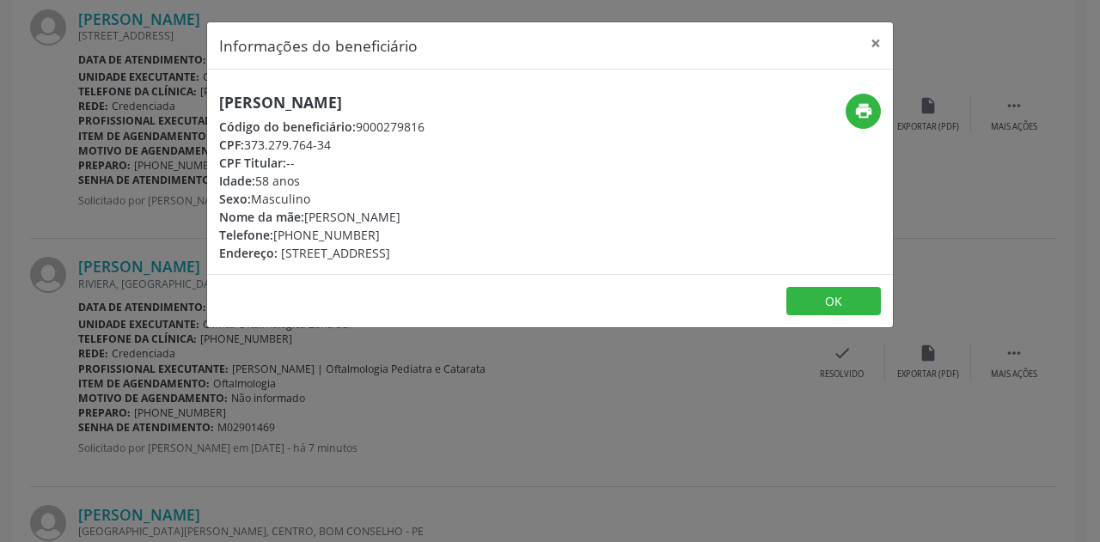
drag, startPoint x: 369, startPoint y: 237, endPoint x: 299, endPoint y: 236, distance: 70.5
click at [299, 236] on div "Telefone: [PHONE_NUMBER]" at bounding box center [321, 235] width 205 height 18
click at [872, 47] on button "×" at bounding box center [875, 43] width 34 height 42
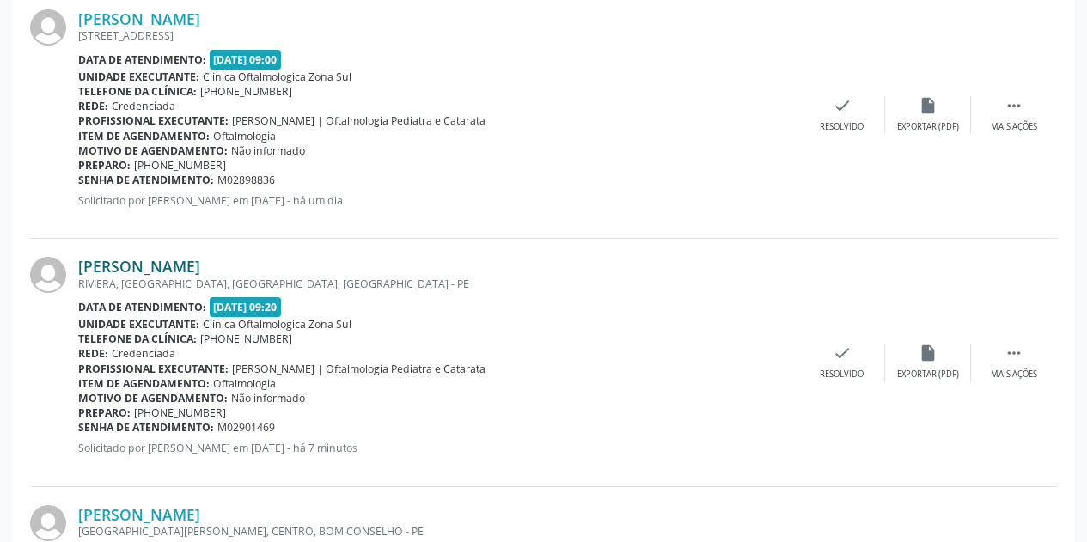
click at [200, 257] on link "[PERSON_NAME]" at bounding box center [139, 266] width 122 height 19
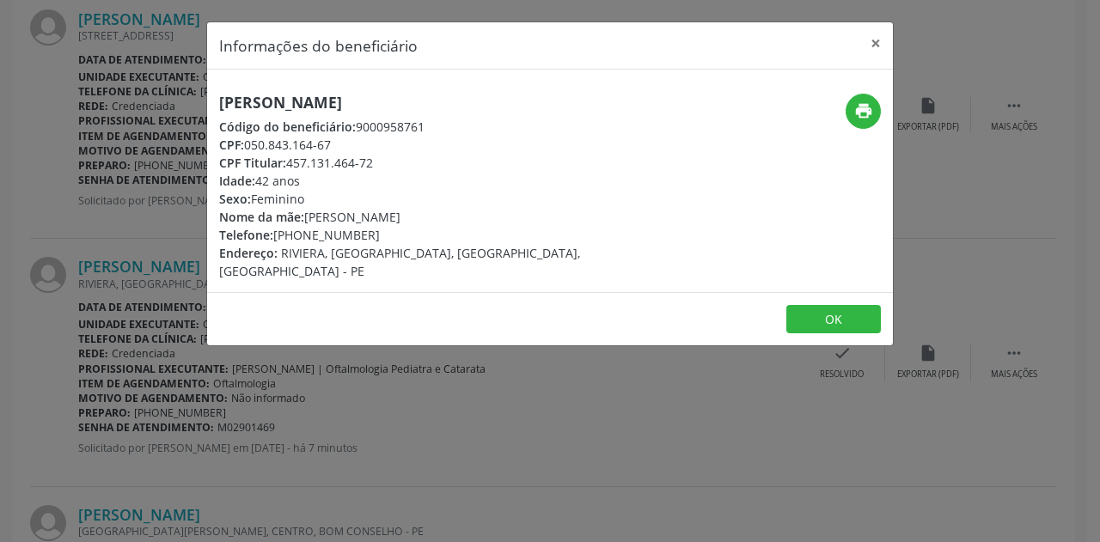
drag, startPoint x: 577, startPoint y: 90, endPoint x: 221, endPoint y: 99, distance: 355.8
click at [221, 99] on div "[PERSON_NAME] Código do beneficiário: 9000958761 CPF: 050.843.164-67 CPF Titula…" at bounding box center [550, 181] width 686 height 223
click at [874, 38] on button "×" at bounding box center [875, 43] width 34 height 42
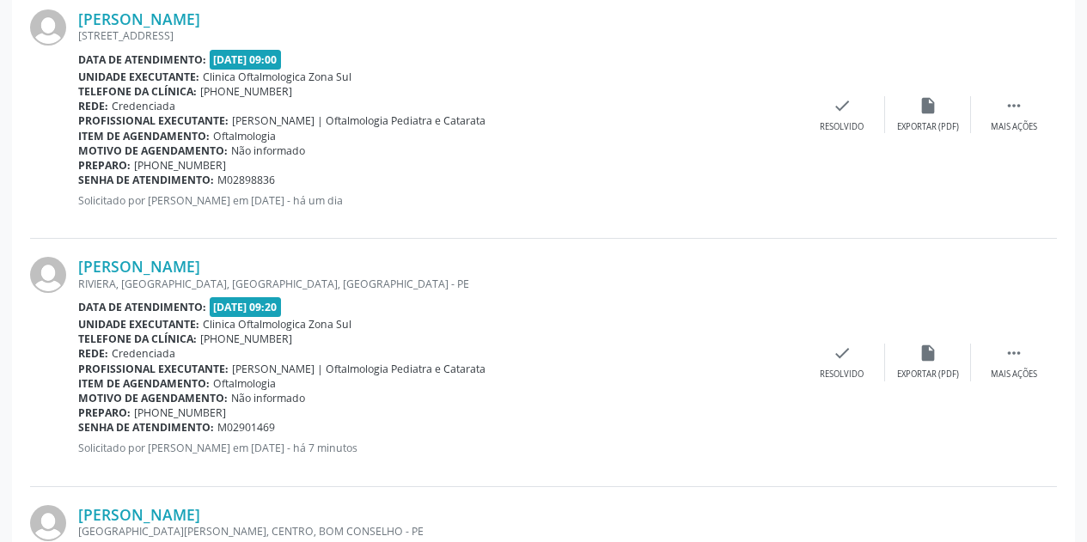
drag, startPoint x: 284, startPoint y: 423, endPoint x: 79, endPoint y: 430, distance: 205.5
click at [79, 430] on div "Senha de atendimento: M02901469" at bounding box center [438, 427] width 721 height 15
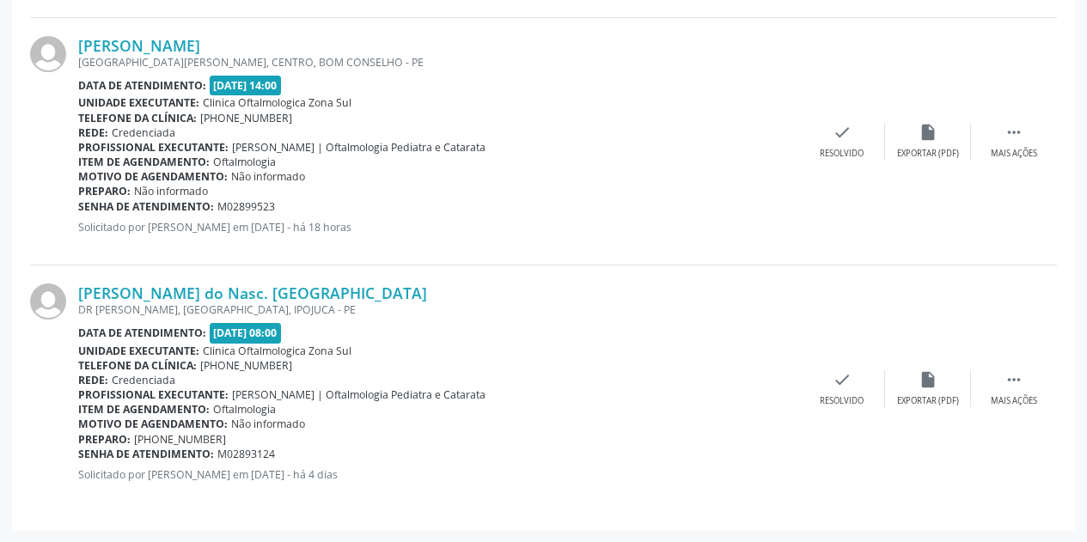
scroll to position [3562, 0]
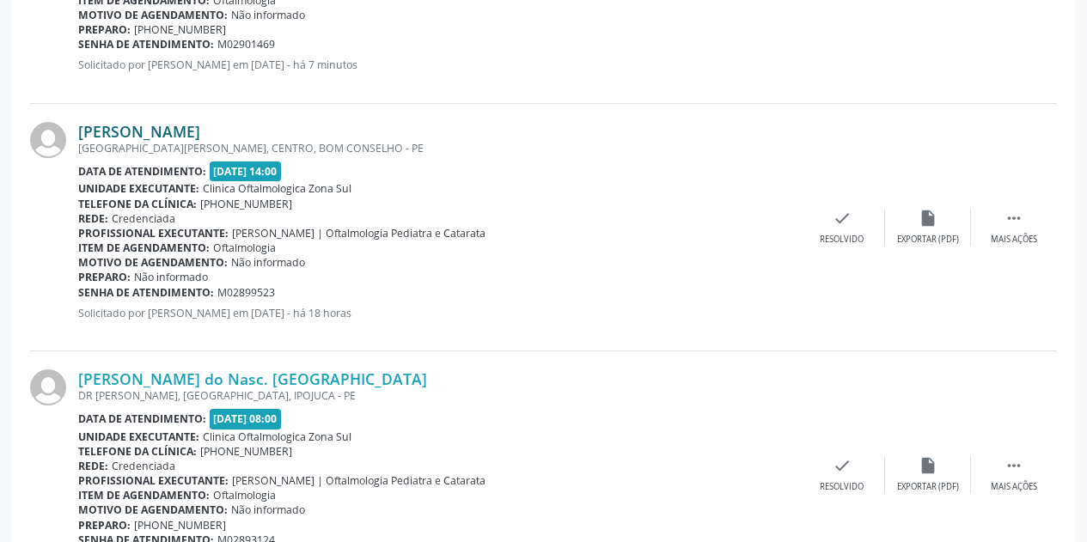
click at [200, 133] on link "[PERSON_NAME]" at bounding box center [139, 131] width 122 height 19
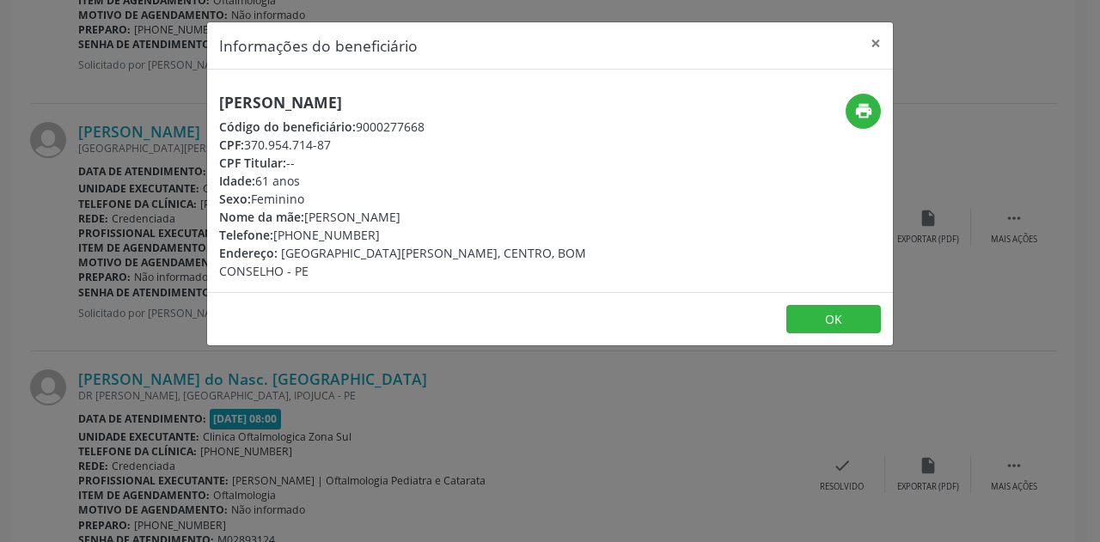
drag, startPoint x: 497, startPoint y: 98, endPoint x: 220, endPoint y: 100, distance: 276.7
click at [220, 100] on h5 "[PERSON_NAME]" at bounding box center [435, 103] width 433 height 18
drag, startPoint x: 350, startPoint y: 143, endPoint x: 250, endPoint y: 144, distance: 99.7
click at [250, 144] on div "CPF: 370.954.714-87" at bounding box center [435, 145] width 433 height 18
drag, startPoint x: 379, startPoint y: 233, endPoint x: 300, endPoint y: 235, distance: 79.1
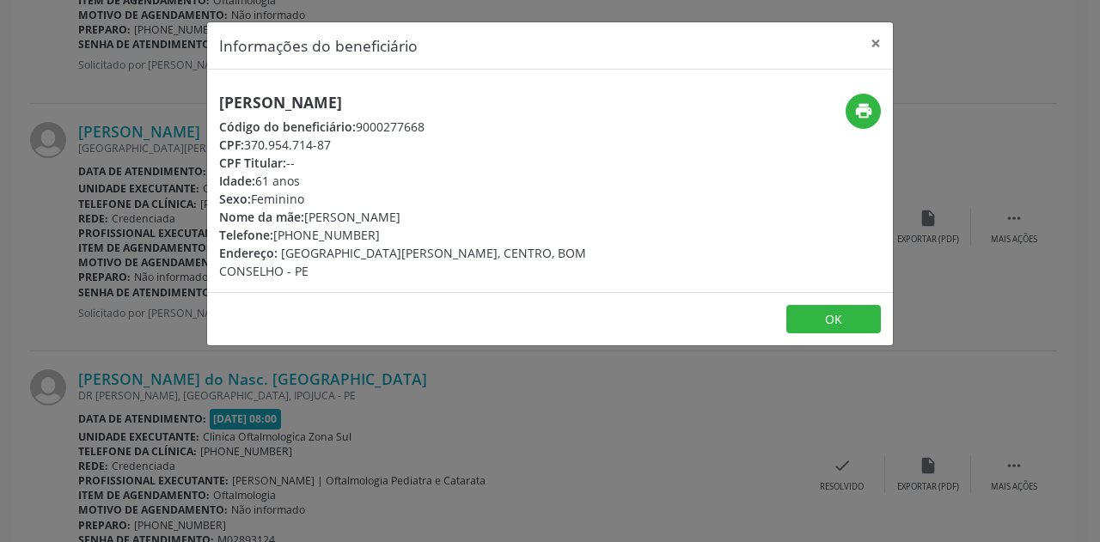
click at [300, 235] on div "Telefone: [PHONE_NUMBER]" at bounding box center [435, 235] width 433 height 18
drag, startPoint x: 434, startPoint y: 221, endPoint x: 308, endPoint y: 217, distance: 125.5
click at [309, 218] on div "Nome da mãe: [PERSON_NAME]" at bounding box center [435, 217] width 433 height 18
click at [876, 46] on button "×" at bounding box center [875, 43] width 34 height 42
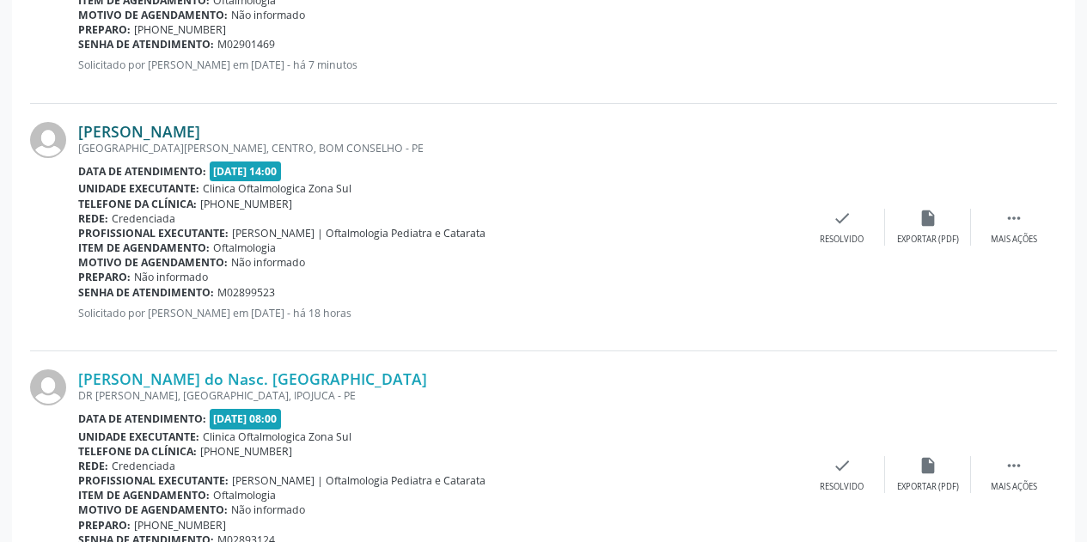
click at [200, 126] on link "[PERSON_NAME]" at bounding box center [139, 131] width 122 height 19
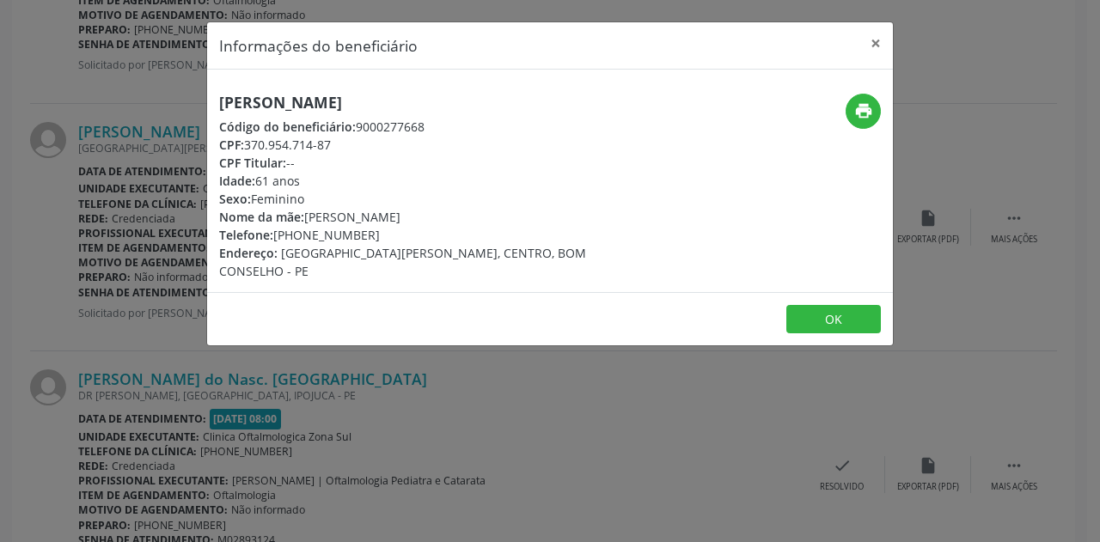
drag, startPoint x: 306, startPoint y: 181, endPoint x: 215, endPoint y: 180, distance: 91.1
click at [215, 180] on div "[PERSON_NAME] Código do beneficiário: 9000277668 CPF: 370.954.714-87 CPF Titula…" at bounding box center [435, 187] width 457 height 186
click at [874, 39] on button "×" at bounding box center [875, 43] width 34 height 42
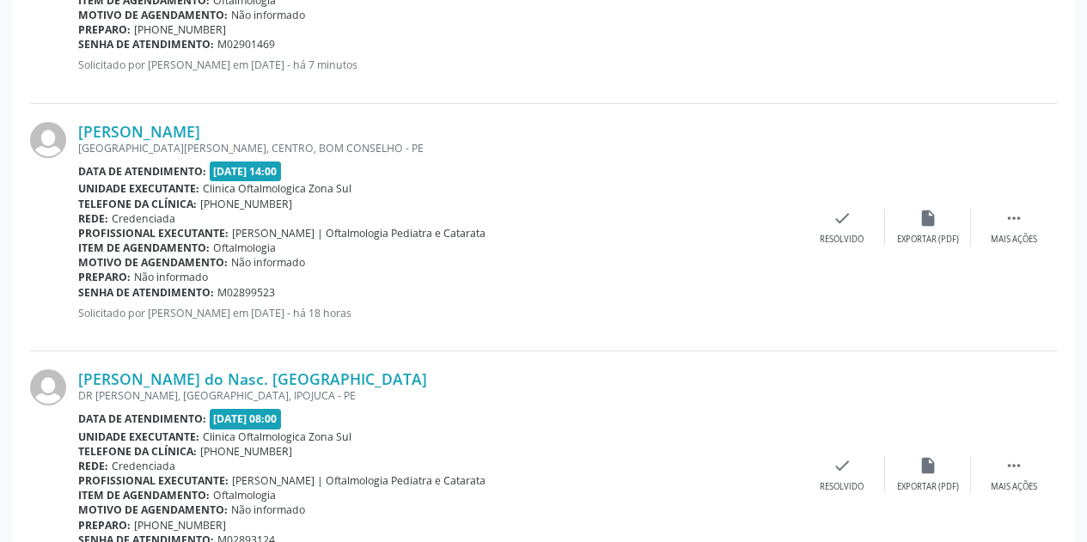
drag, startPoint x: 281, startPoint y: 293, endPoint x: 80, endPoint y: 297, distance: 201.1
click at [80, 297] on div "Senha de atendimento: M02899523" at bounding box center [438, 292] width 721 height 15
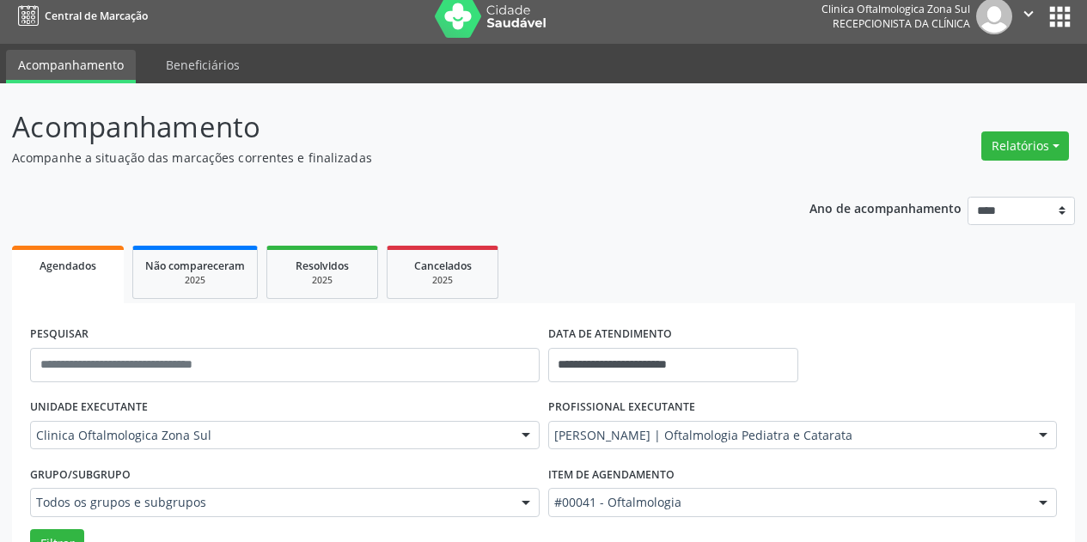
scroll to position [0, 0]
